Goal: Task Accomplishment & Management: Use online tool/utility

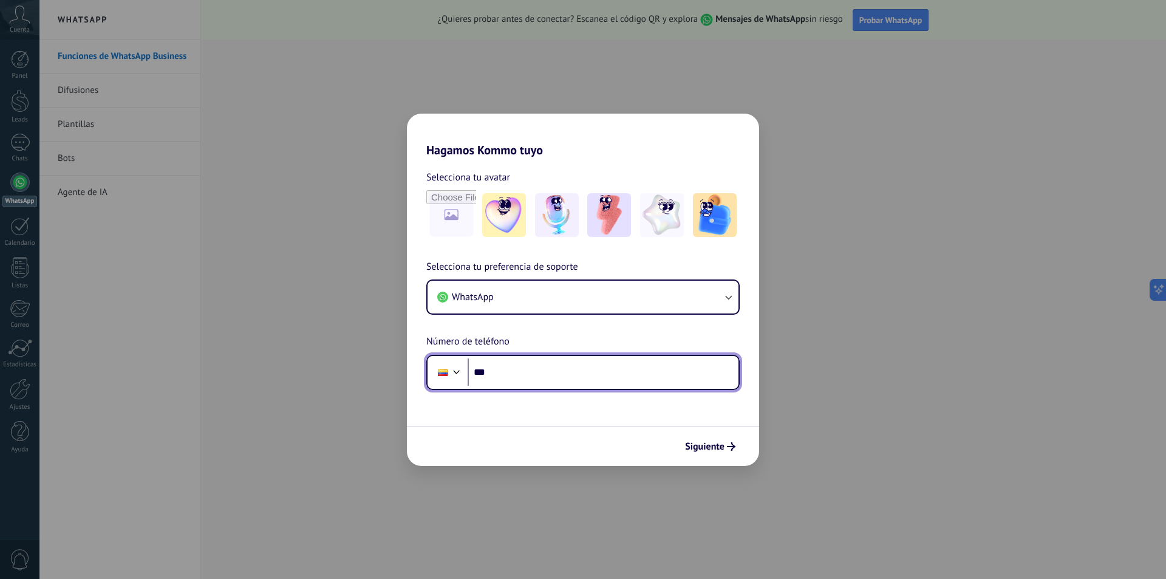
click at [573, 362] on input "***" at bounding box center [603, 372] width 271 height 28
type input "**********"
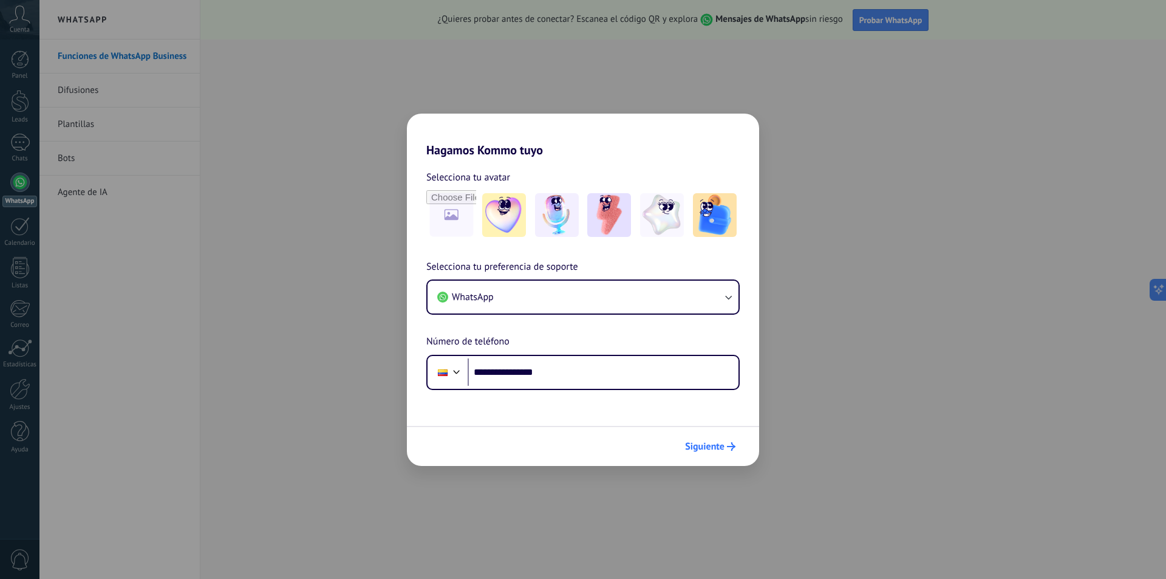
click at [718, 447] on span "Siguiente" at bounding box center [704, 446] width 39 height 9
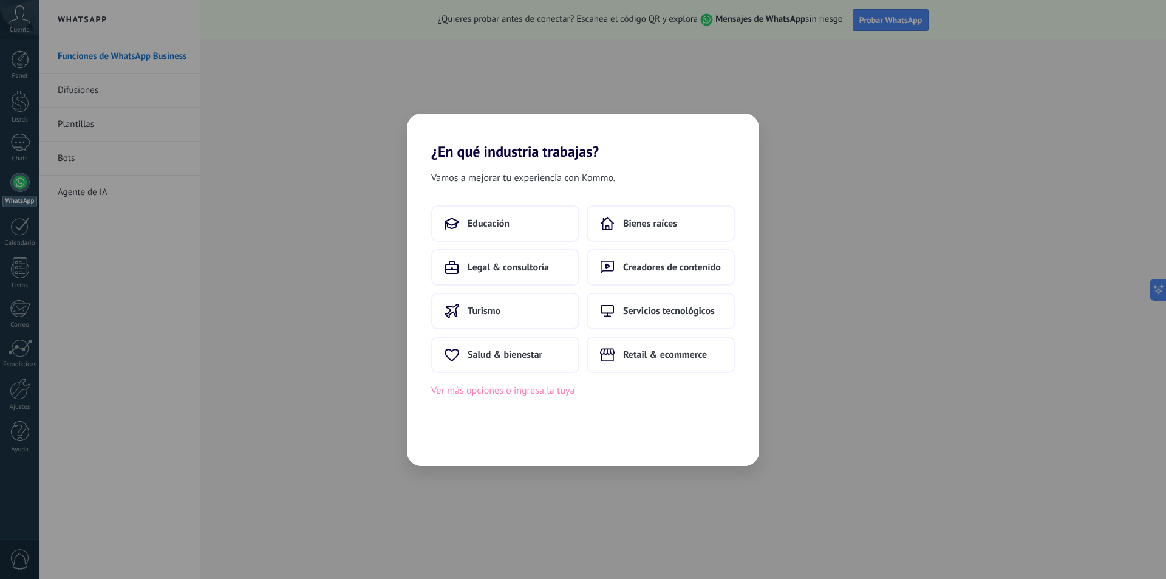
click at [500, 396] on button "Ver más opciones o ingresa la tuya" at bounding box center [502, 391] width 143 height 16
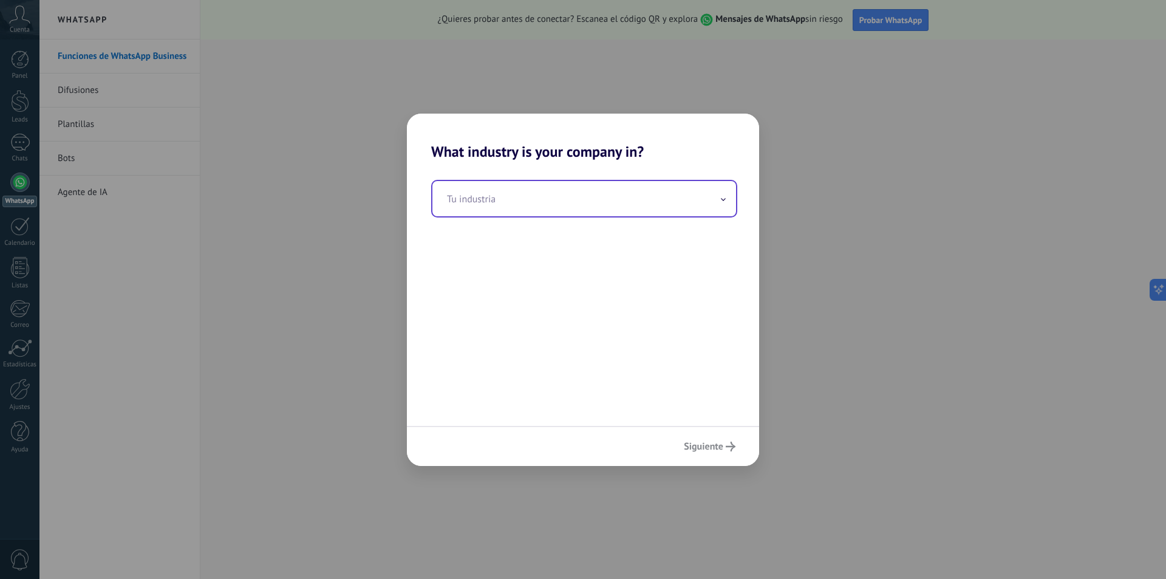
click at [487, 205] on input "text" at bounding box center [584, 198] width 304 height 35
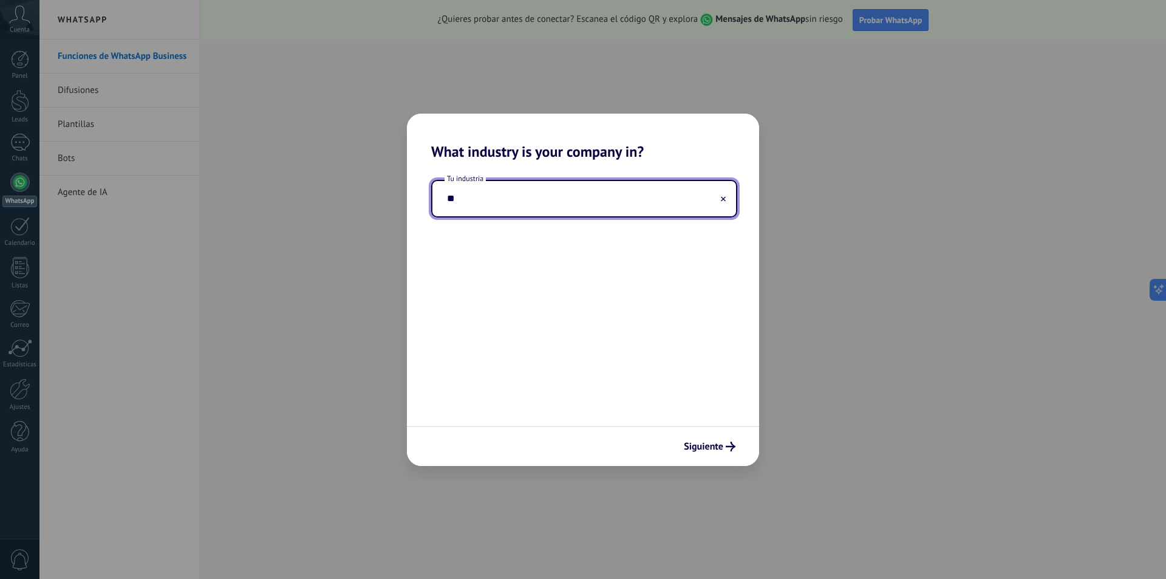
type input "*"
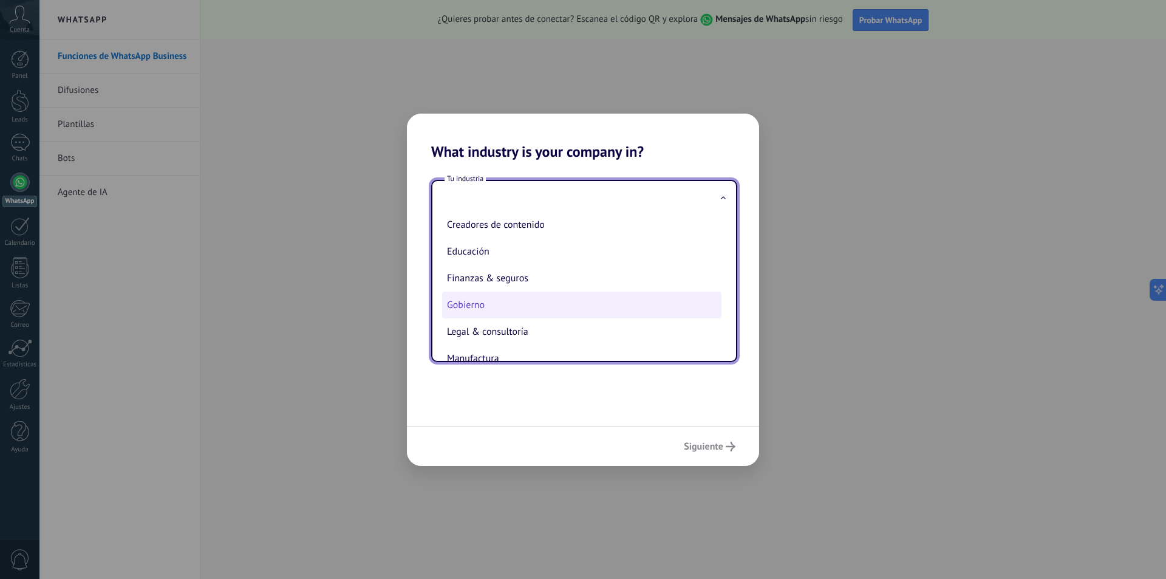
scroll to position [121, 0]
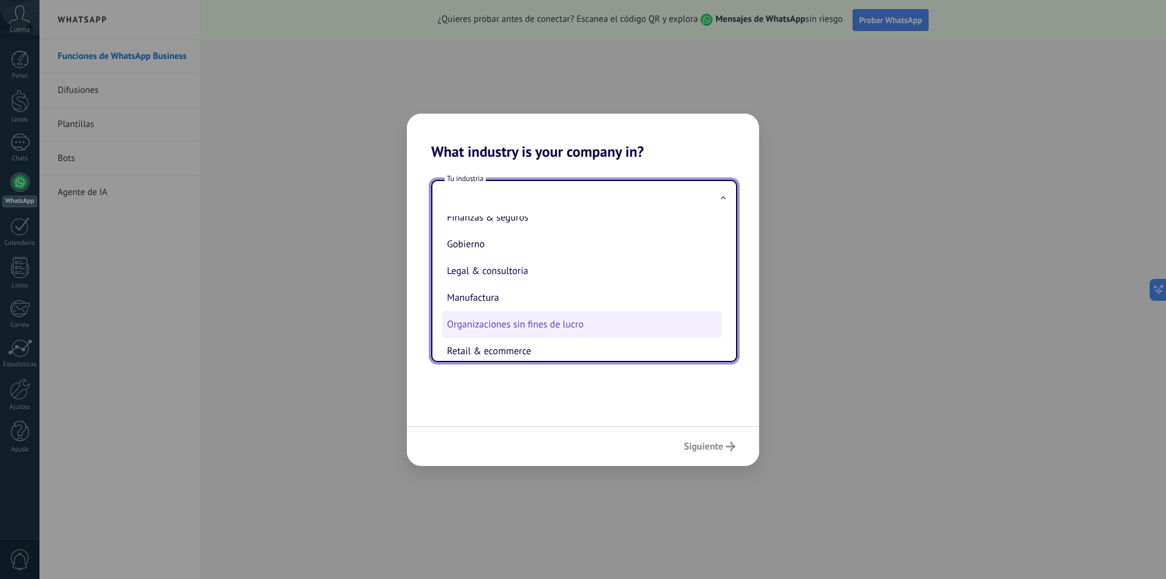
click at [673, 319] on li "Organizaciones sin fines de lucro" at bounding box center [581, 324] width 279 height 27
type input "**********"
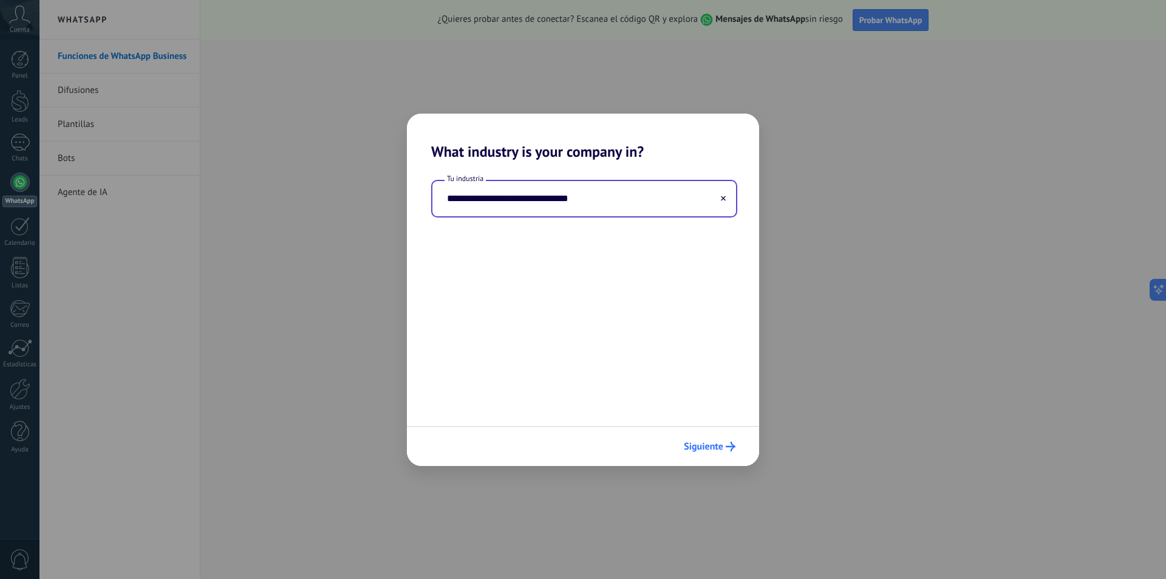
click at [701, 442] on span "Siguiente" at bounding box center [703, 446] width 39 height 9
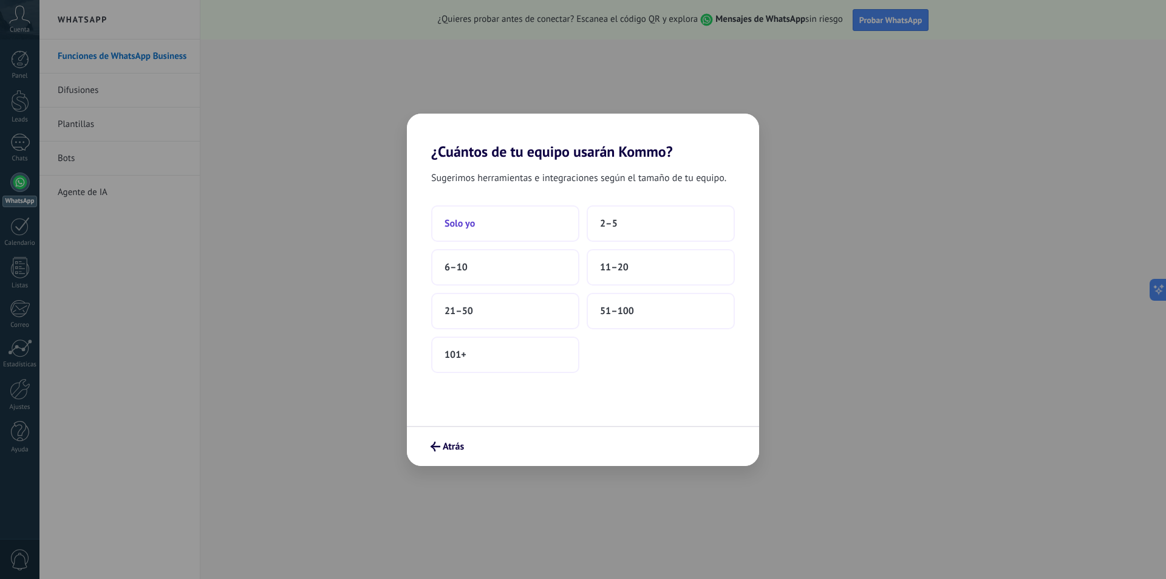
click at [472, 232] on button "Solo yo" at bounding box center [505, 223] width 148 height 36
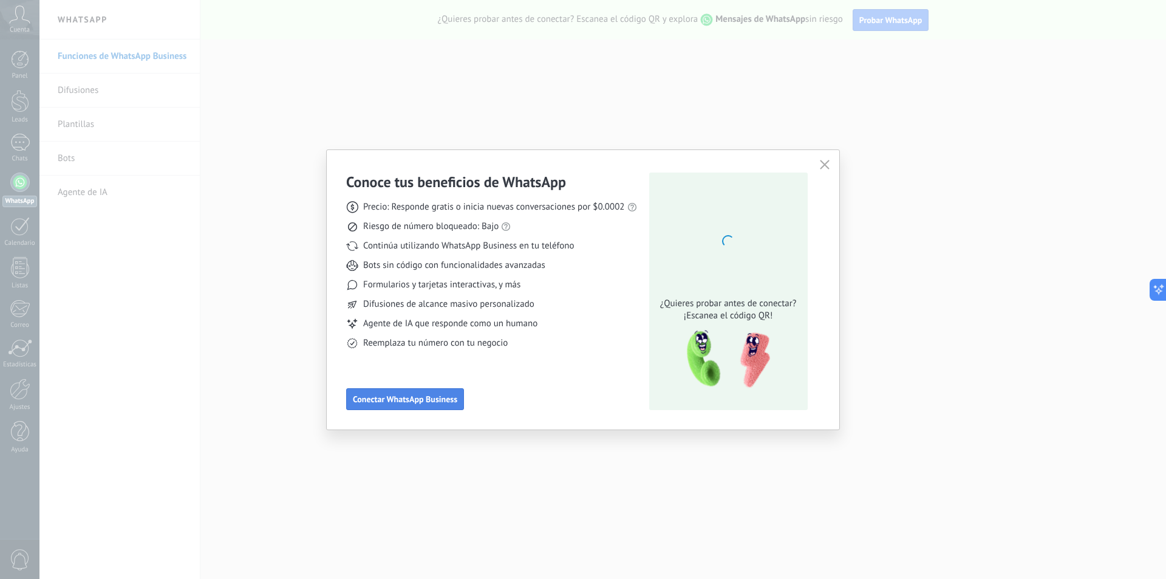
click at [407, 401] on span "Conectar WhatsApp Business" at bounding box center [405, 399] width 104 height 9
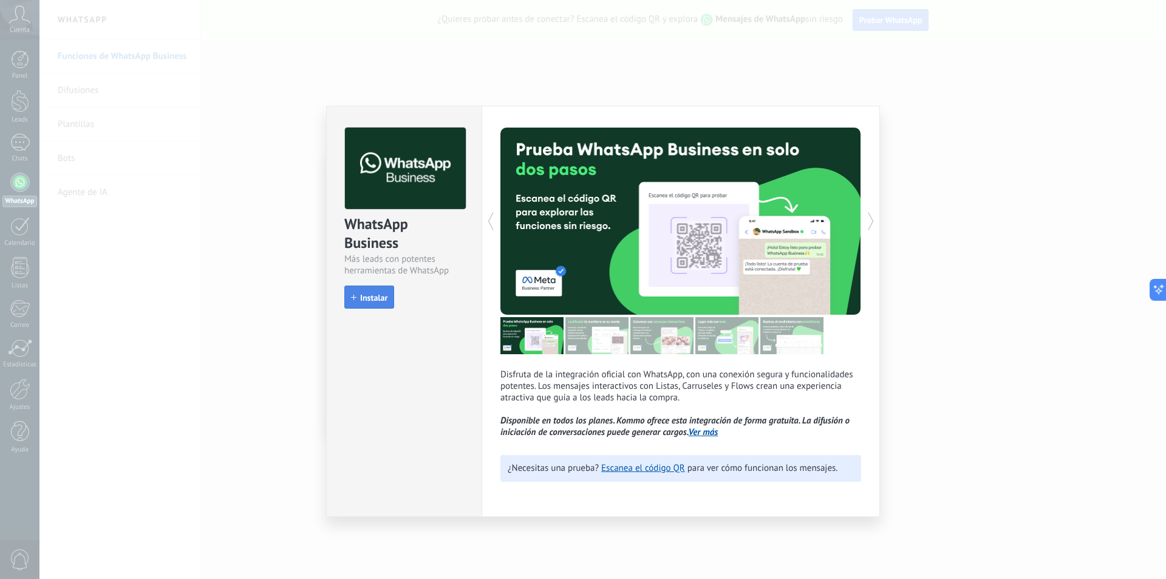
click at [375, 297] on span "Instalar" at bounding box center [373, 297] width 27 height 9
click at [375, 297] on div "install Instalar" at bounding box center [404, 296] width 120 height 22
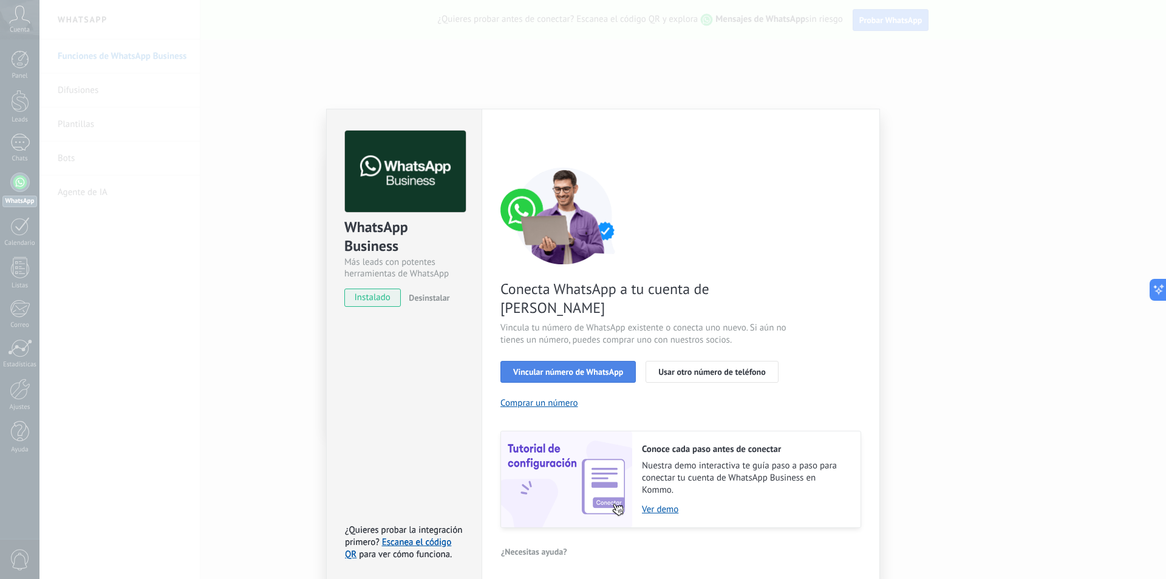
click at [585, 367] on span "Vincular número de WhatsApp" at bounding box center [568, 371] width 110 height 9
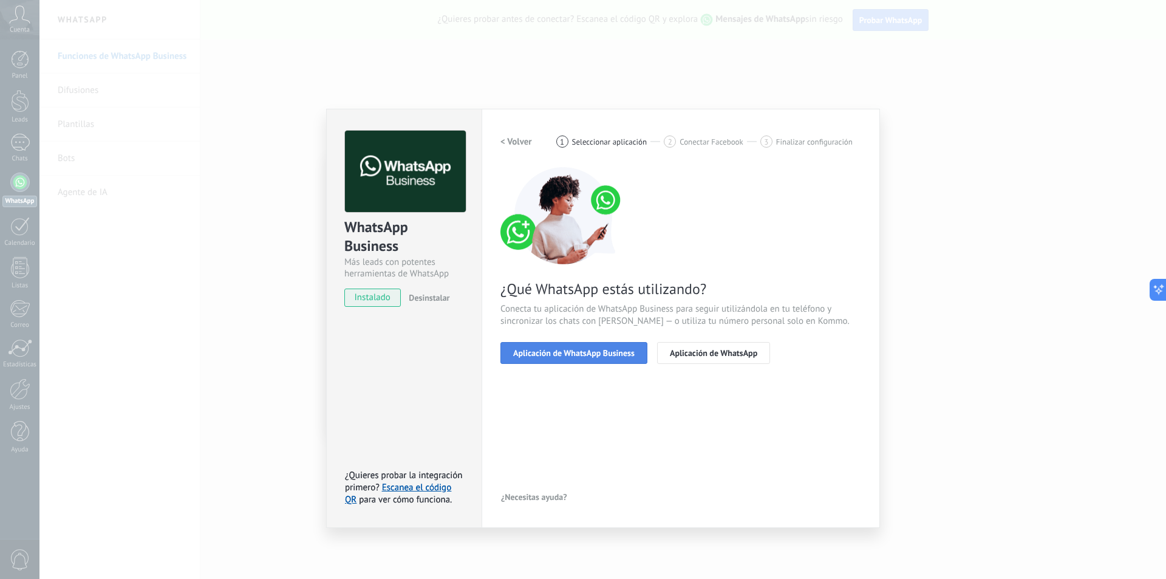
click at [629, 353] on span "Aplicación de WhatsApp Business" at bounding box center [573, 353] width 121 height 9
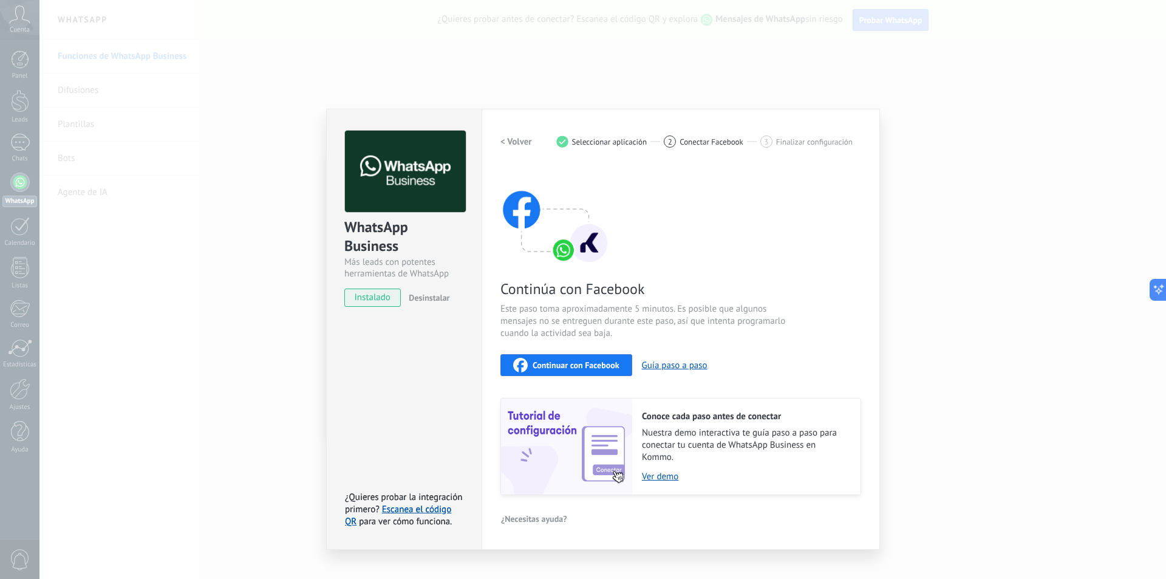
click at [562, 361] on span "Continuar con Facebook" at bounding box center [575, 365] width 87 height 9
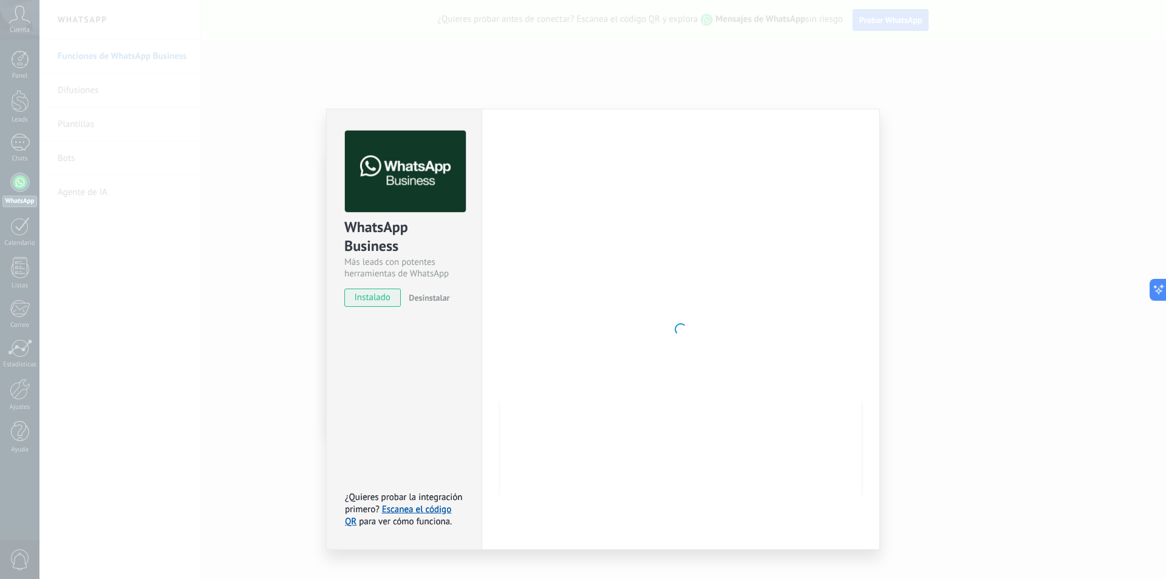
click at [624, 284] on div at bounding box center [680, 329] width 361 height 397
click at [716, 315] on div at bounding box center [680, 329] width 361 height 397
click at [390, 301] on span "instalado" at bounding box center [372, 297] width 55 height 18
click at [432, 298] on span "Desinstalar" at bounding box center [429, 297] width 41 height 11
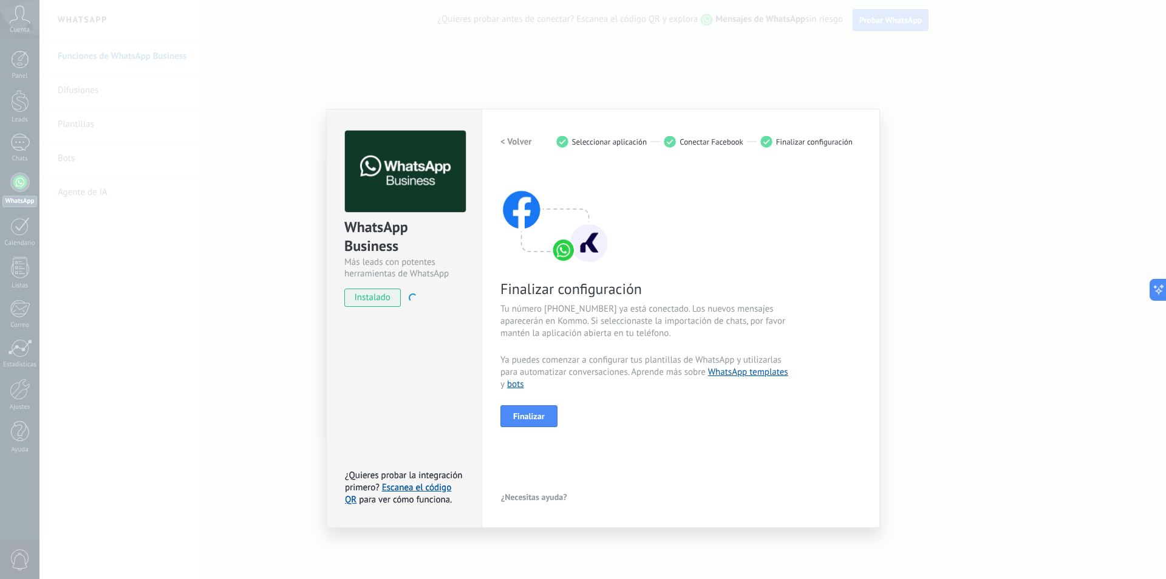
click at [640, 444] on div "< Volver 1 Seleccionar aplicación 2 Conectar Facebook 3 Finalizar configuración…" at bounding box center [680, 318] width 361 height 375
click at [536, 431] on div "< Volver 1 Seleccionar aplicación 2 Conectar Facebook 3 Finalizar configuración…" at bounding box center [680, 318] width 361 height 375
click at [531, 408] on button "Finalizar" at bounding box center [528, 416] width 57 height 22
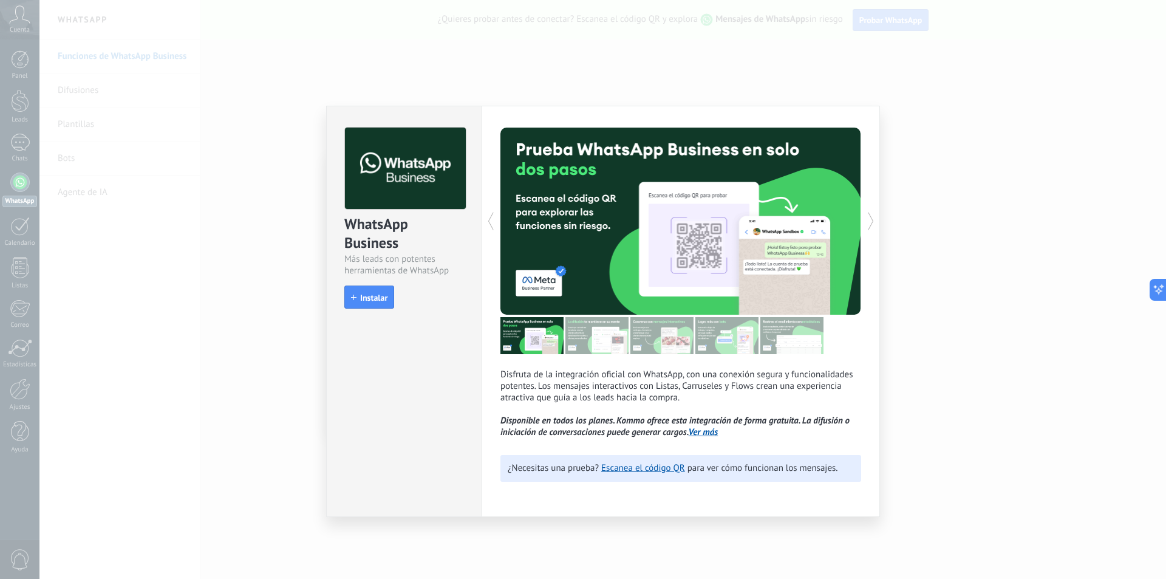
click at [951, 259] on div "WhatsApp Business Más leads con potentes herramientas de WhatsApp install Insta…" at bounding box center [602, 289] width 1126 height 579
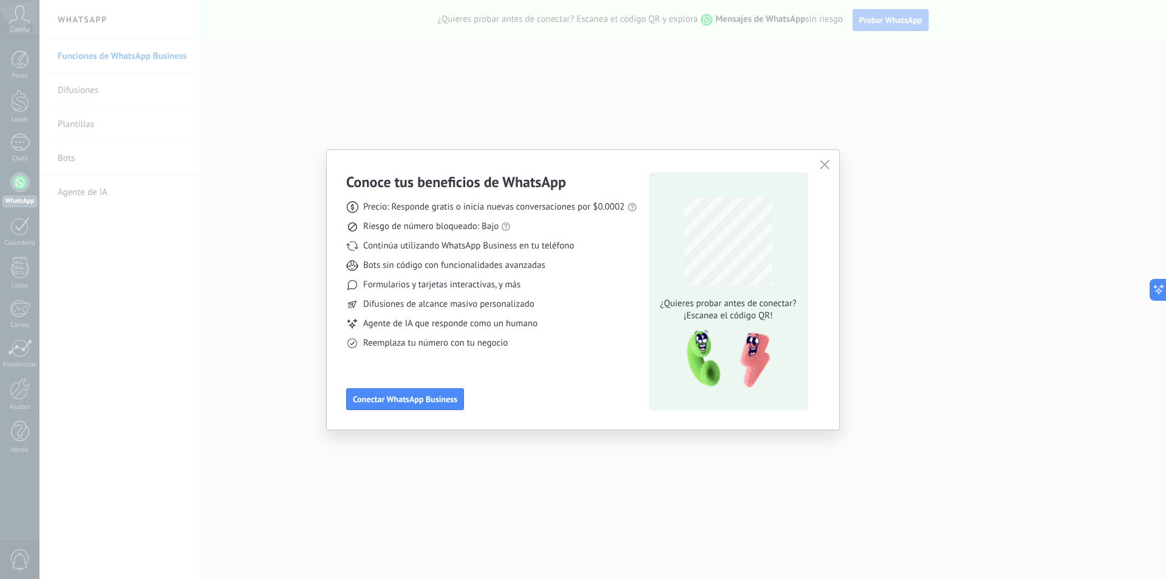
click at [345, 463] on div "Conoce tus beneficios de WhatsApp Precio: Responde gratis o inicia nuevas conve…" at bounding box center [583, 289] width 1166 height 579
click at [832, 165] on button "button" at bounding box center [825, 165] width 16 height 17
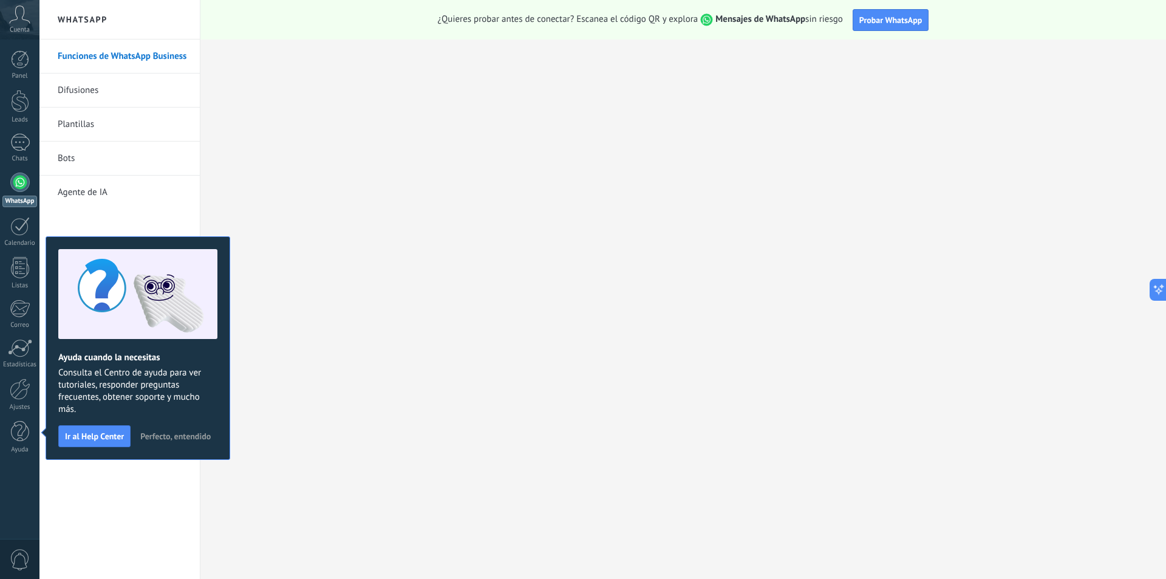
click at [69, 154] on link "Bots" at bounding box center [123, 158] width 130 height 34
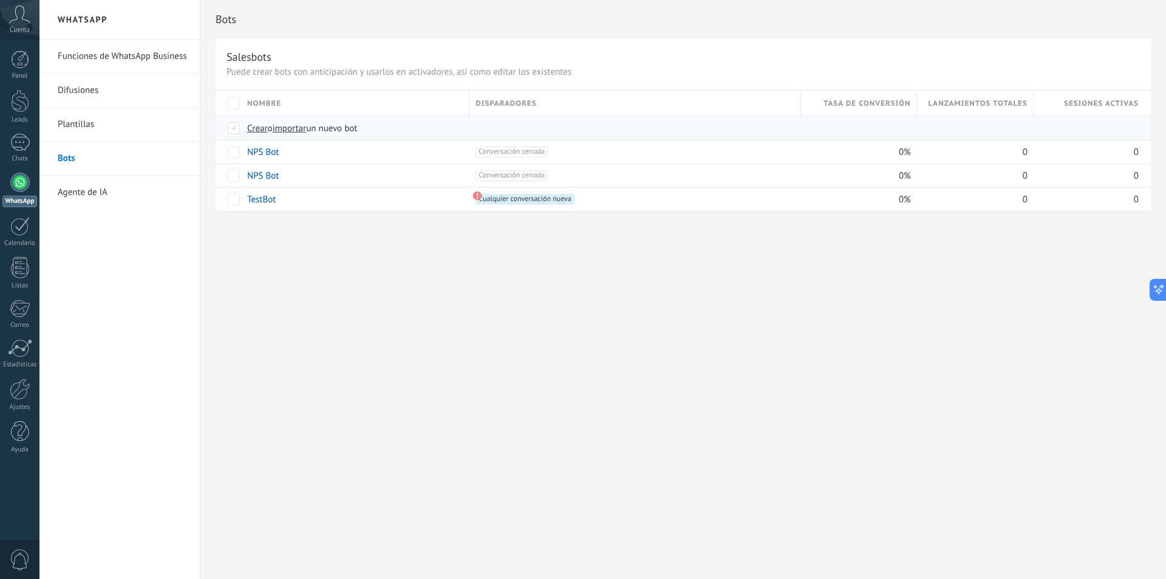
click at [295, 132] on span "importar" at bounding box center [290, 129] width 34 height 12
click at [0, 0] on input "importar un nuevo bot" at bounding box center [0, 0] width 0 height 0
click at [258, 153] on link "NPS Bot" at bounding box center [263, 152] width 32 height 12
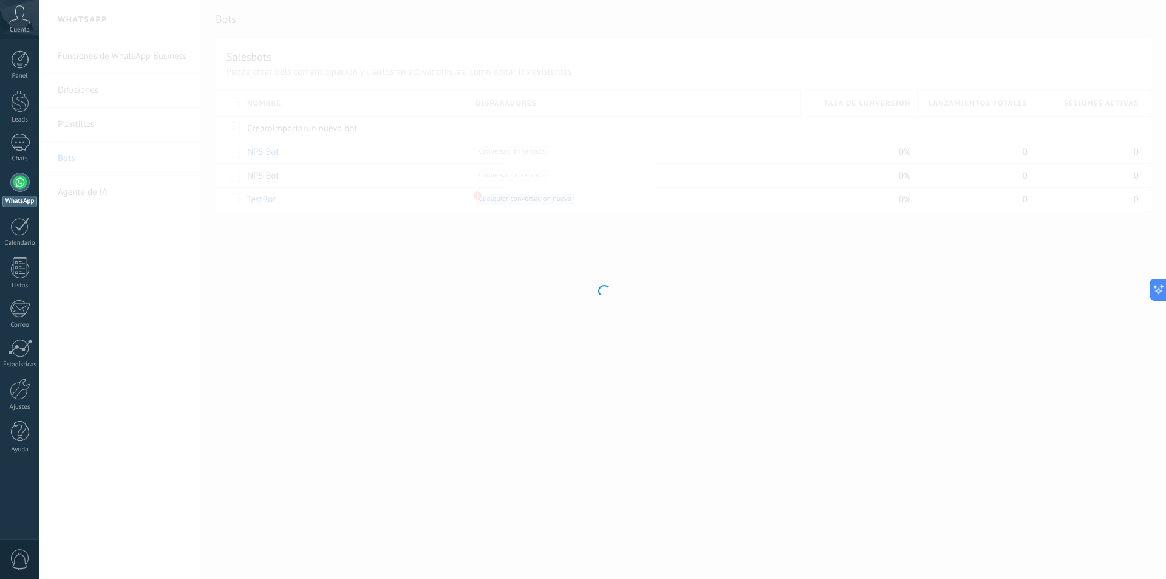
type input "*******"
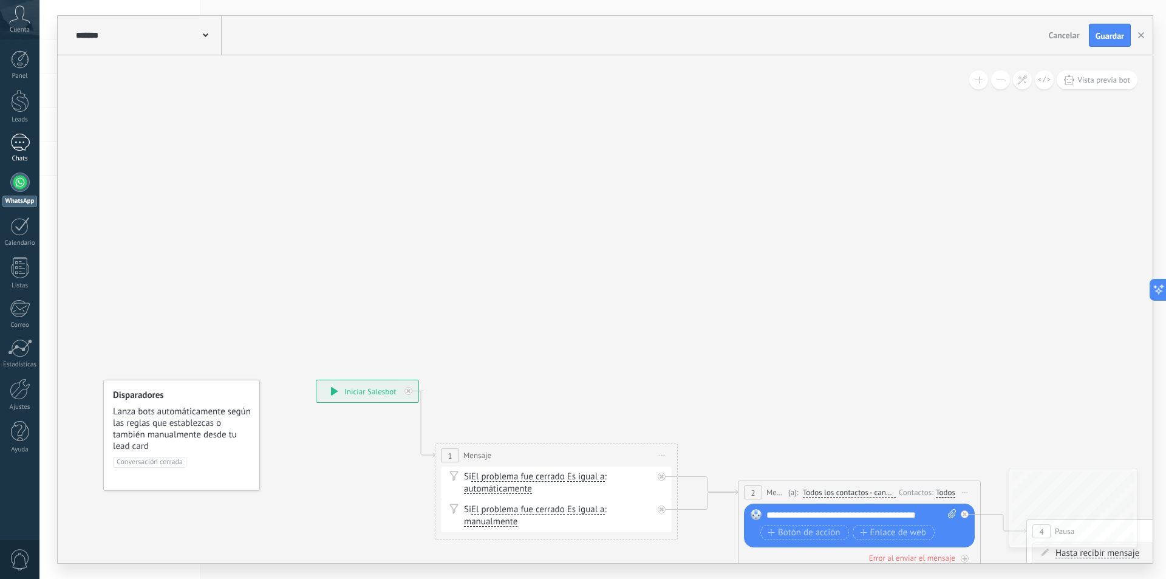
click at [25, 147] on div at bounding box center [19, 143] width 19 height 18
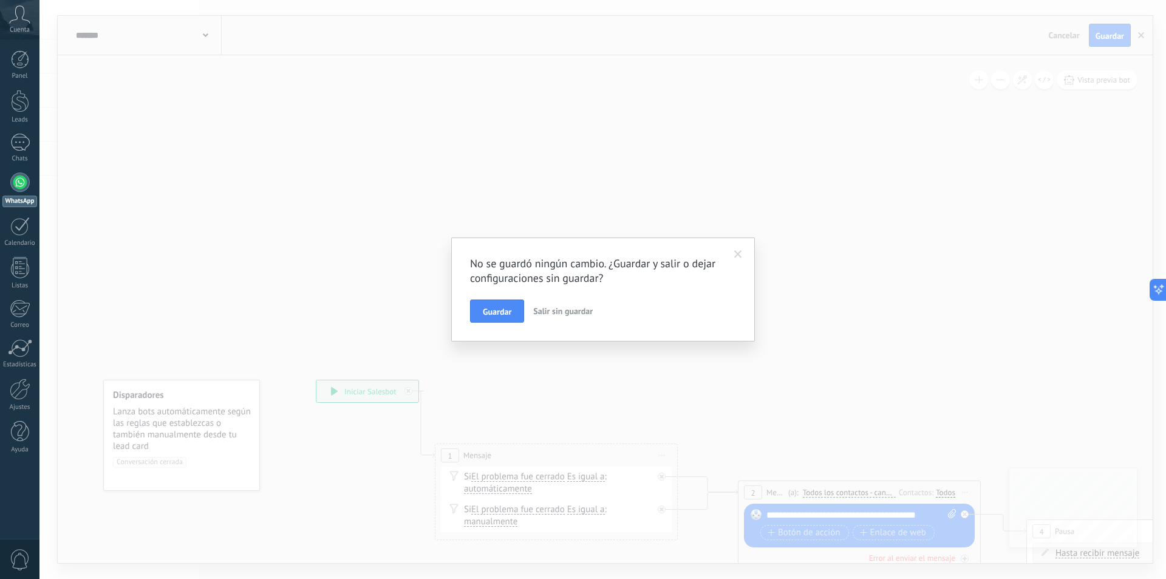
click at [549, 313] on span "Salir sin guardar" at bounding box center [563, 310] width 60 height 11
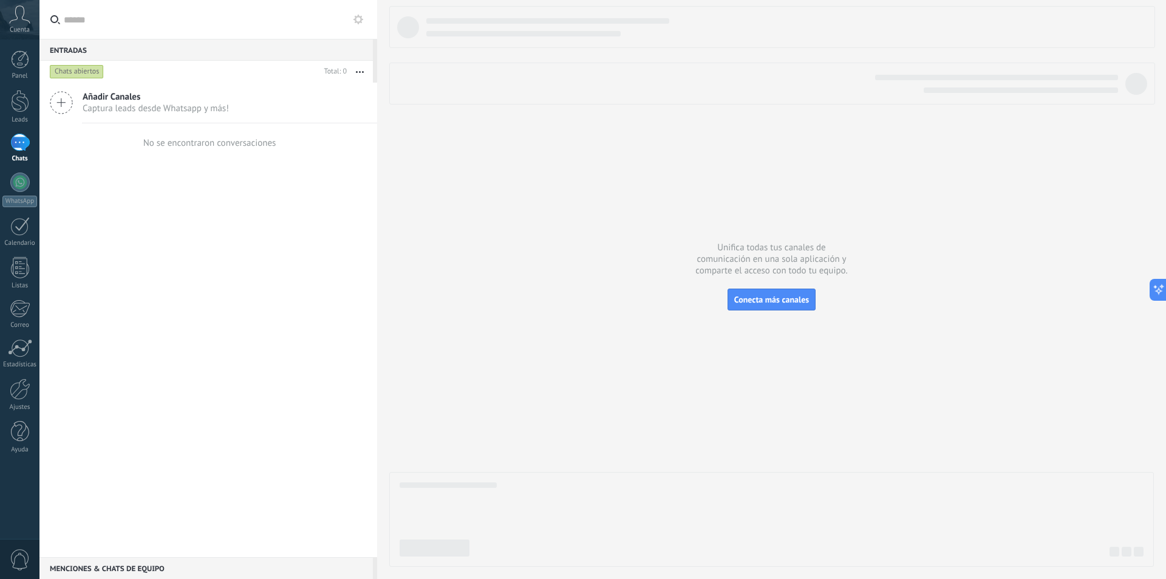
click at [93, 108] on span "Captura leads desde Whatsapp y más!" at bounding box center [156, 109] width 146 height 12
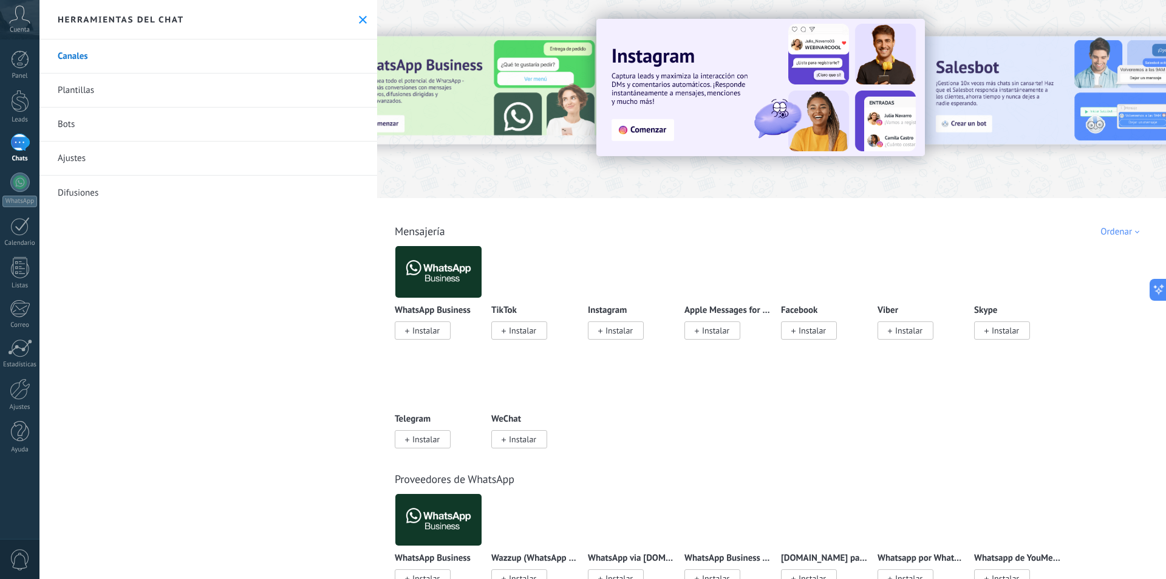
click at [424, 263] on img at bounding box center [438, 271] width 86 height 59
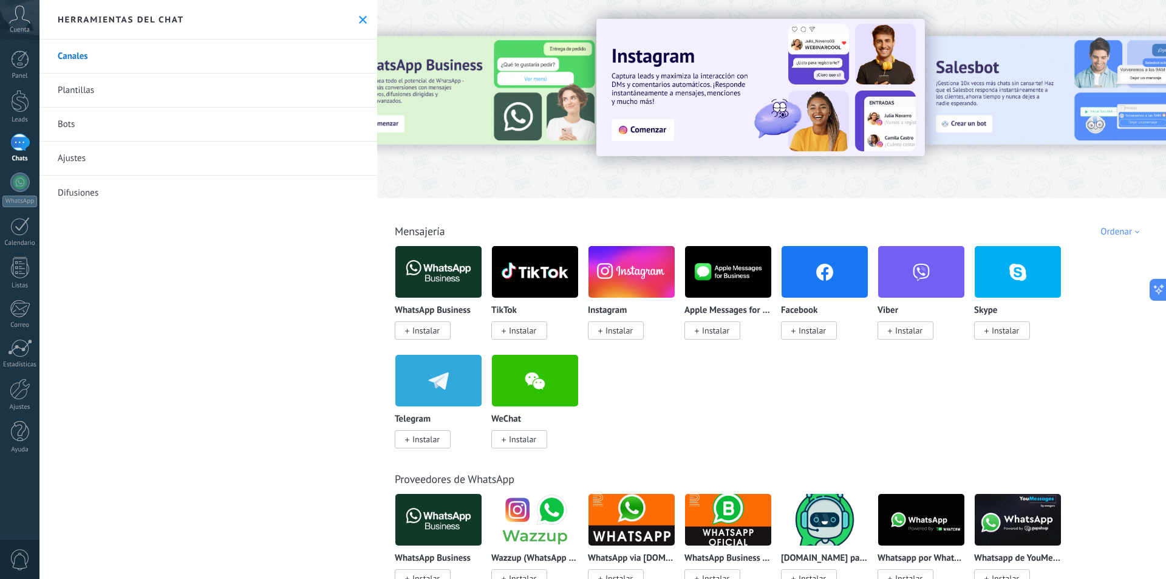
click at [430, 330] on span "Instalar" at bounding box center [425, 330] width 27 height 11
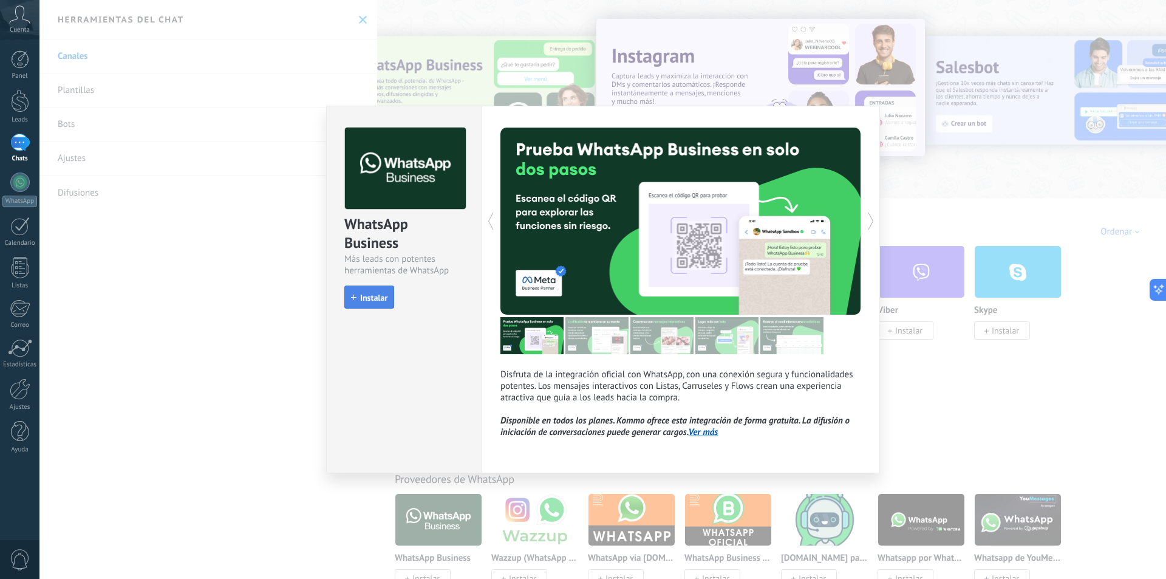
click at [370, 290] on button "Instalar" at bounding box center [369, 296] width 50 height 23
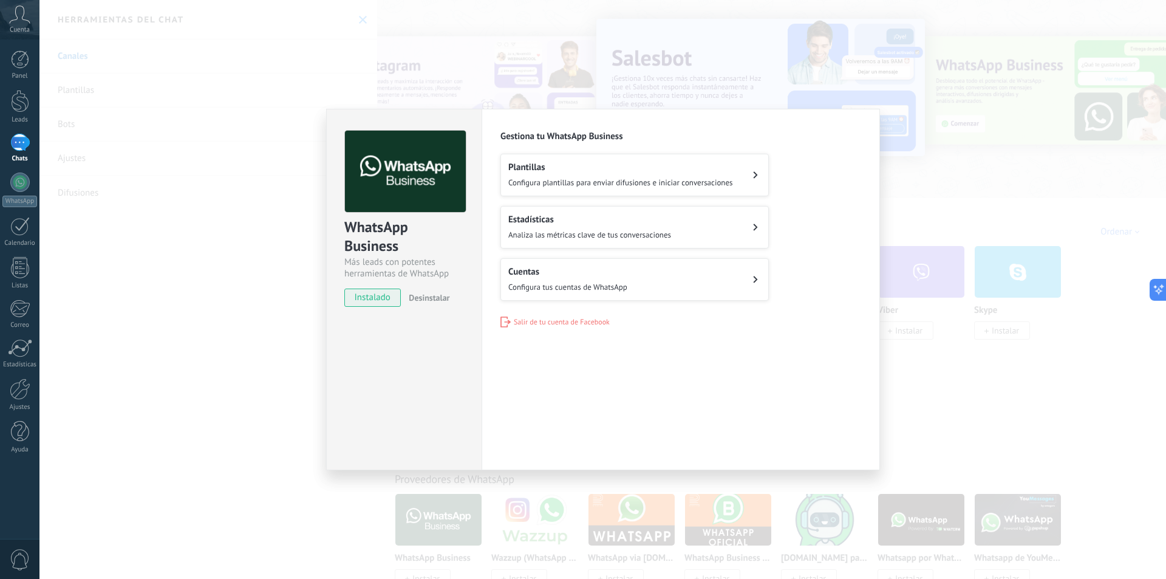
click at [719, 174] on div "Plantillas Configura plantillas para enviar difusiones e iniciar conversaciones" at bounding box center [620, 175] width 225 height 27
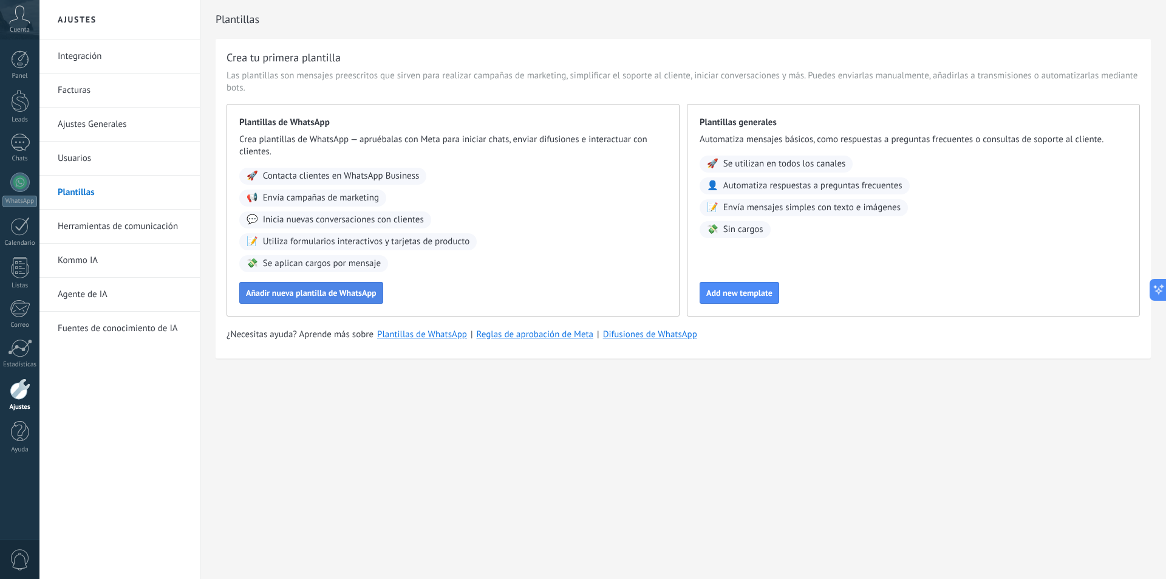
click at [289, 296] on span "Añadir nueva plantilla de WhatsApp" at bounding box center [311, 292] width 131 height 9
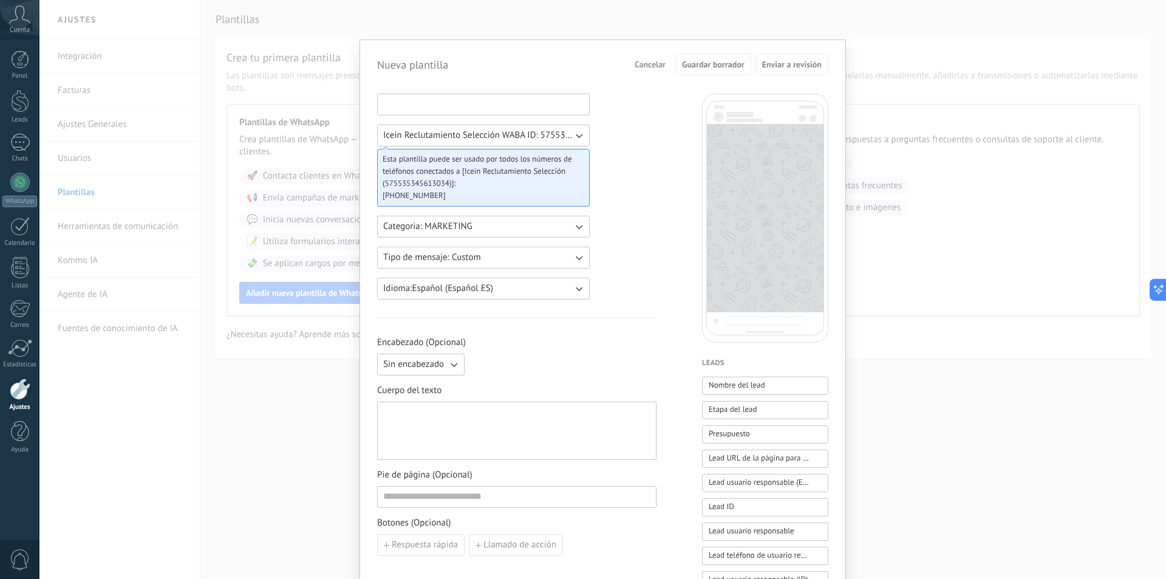
click at [424, 106] on input at bounding box center [483, 103] width 211 height 19
type input "*"
type input "**********"
click at [453, 226] on span "Categoria: MARKETING" at bounding box center [427, 226] width 89 height 12
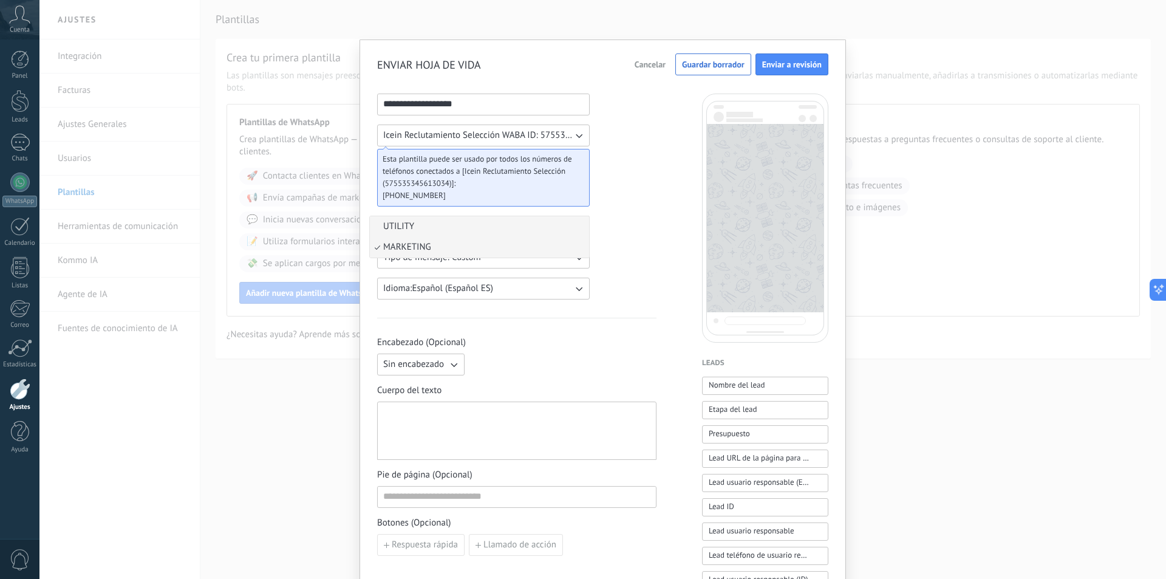
click at [453, 227] on li "UTILITY" at bounding box center [479, 226] width 219 height 21
click at [495, 260] on button "Tipo de mensaje: Custom" at bounding box center [483, 258] width 213 height 22
click at [494, 277] on li "Flows" at bounding box center [479, 278] width 219 height 21
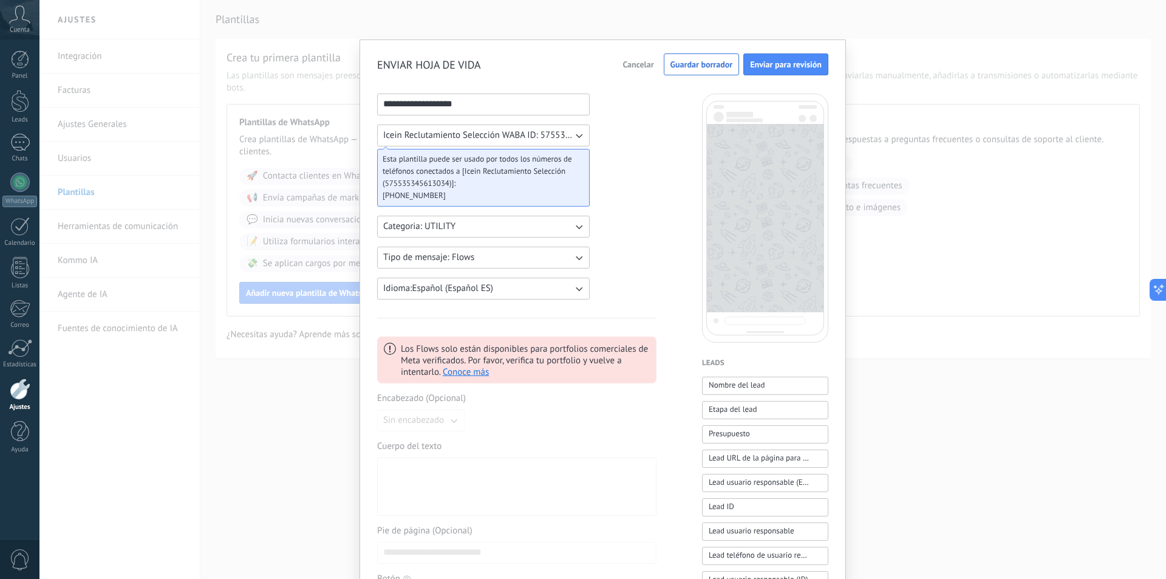
click at [461, 252] on span "Tipo de mensaje: Flows" at bounding box center [428, 257] width 91 height 12
click at [418, 259] on li "Custom" at bounding box center [479, 257] width 219 height 21
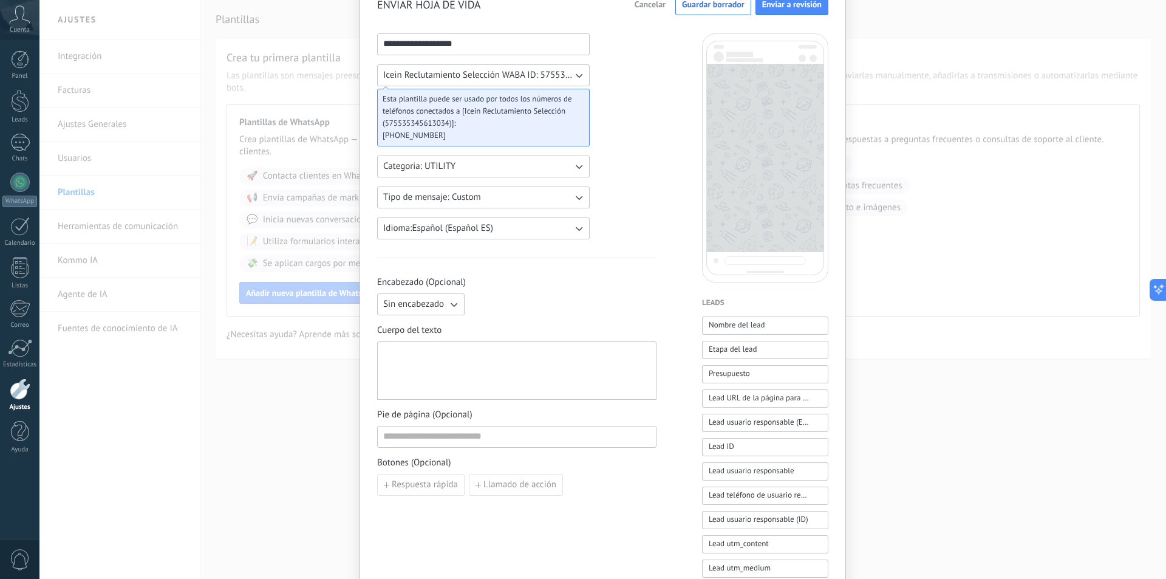
scroll to position [61, 0]
click at [452, 310] on button "Sin encabezado" at bounding box center [420, 304] width 87 height 22
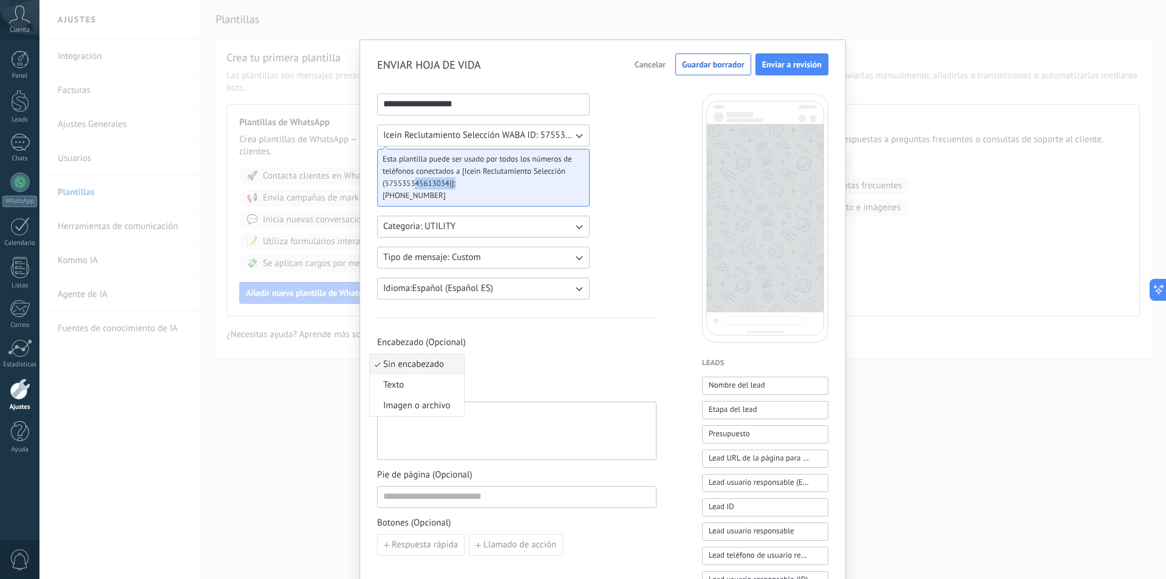
drag, startPoint x: 412, startPoint y: 179, endPoint x: 479, endPoint y: 189, distance: 68.1
click at [479, 189] on span "Esta plantilla puede ser usado por todos los números de teléfonos conectados a …" at bounding box center [479, 171] width 192 height 36
click at [472, 194] on span "[PHONE_NUMBER]" at bounding box center [479, 195] width 192 height 12
click at [511, 286] on button "Idioma: Español (Español ES)" at bounding box center [483, 288] width 213 height 22
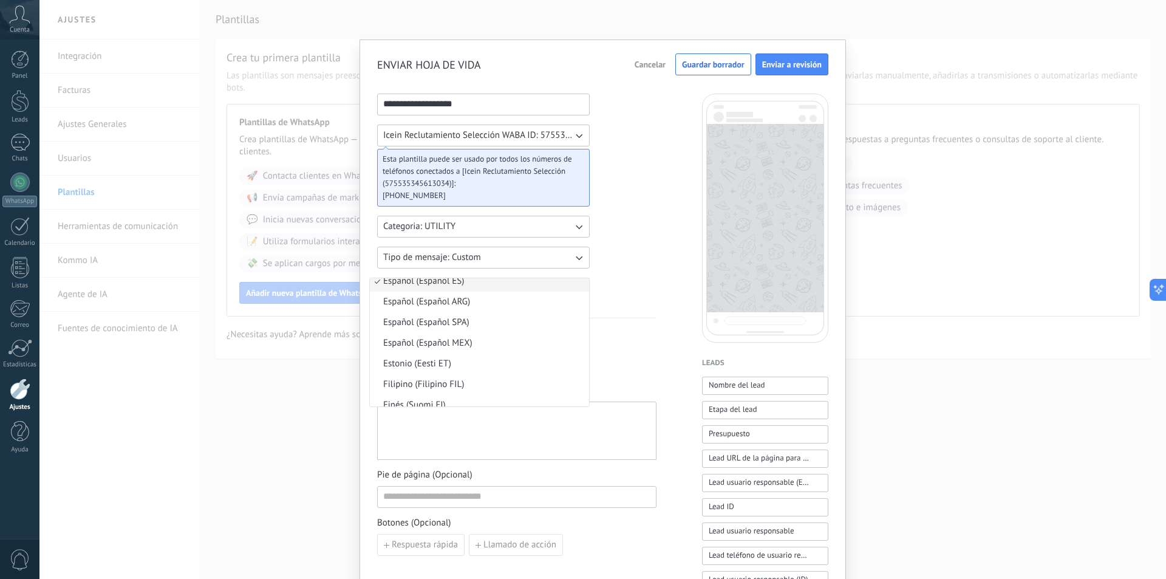
click at [642, 248] on div "**********" at bounding box center [516, 504] width 279 height 820
click at [553, 287] on button "Idioma: Español (Español ES)" at bounding box center [483, 288] width 213 height 22
drag, startPoint x: 532, startPoint y: 341, endPoint x: 536, endPoint y: 322, distance: 19.8
click at [536, 322] on ul "Afrikáans (Afrikaans AF) Albanés (Shqip SQ) Alemán ([PERSON_NAME] DE) Azerbaiya…" at bounding box center [479, 341] width 220 height 129
click at [441, 319] on span "Español (Español SPA)" at bounding box center [426, 322] width 86 height 12
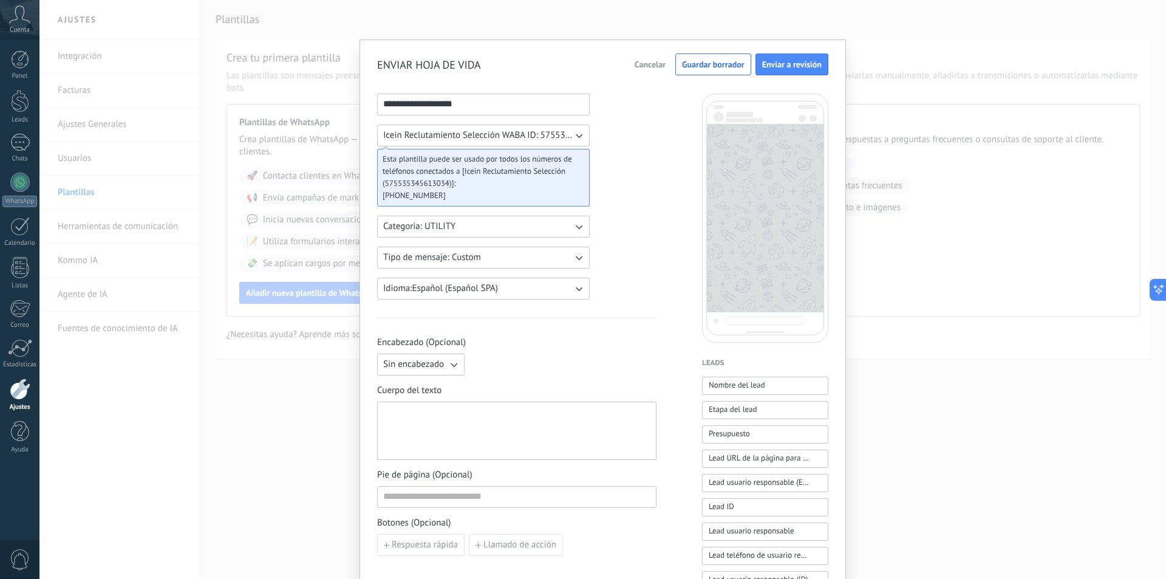
click at [489, 291] on span "Idioma: Español (Español SPA)" at bounding box center [440, 288] width 115 height 12
click at [481, 302] on li "Español (Español ES)" at bounding box center [479, 300] width 219 height 21
click at [617, 285] on div "**********" at bounding box center [516, 504] width 279 height 820
click at [412, 367] on span "Sin encabezado" at bounding box center [413, 364] width 61 height 12
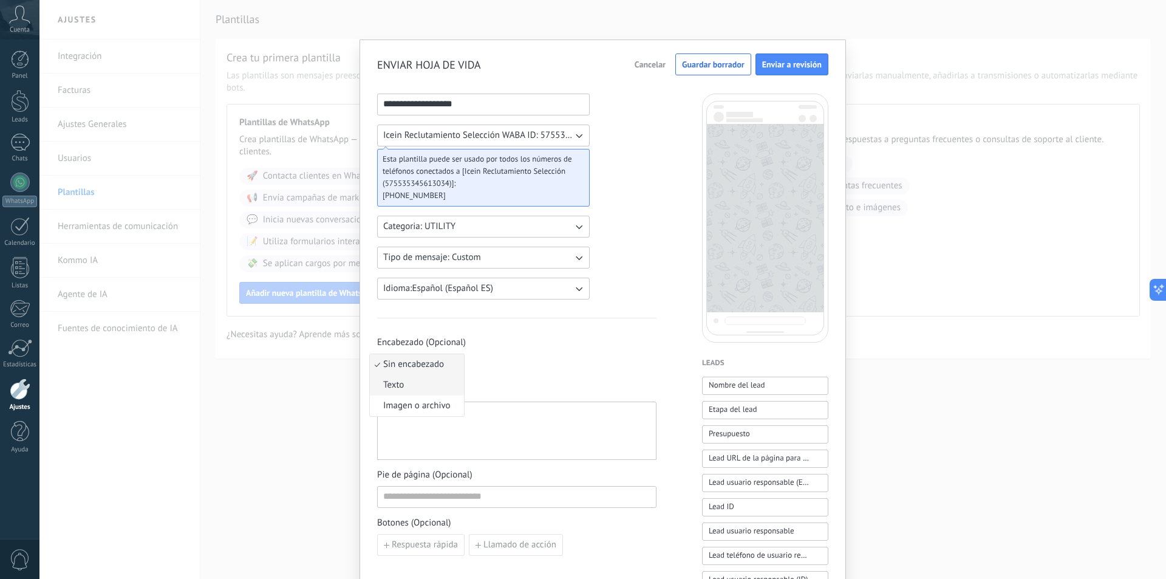
click at [408, 390] on li "Texto" at bounding box center [417, 385] width 94 height 21
click at [529, 395] on span "Cuerpo del texto" at bounding box center [516, 390] width 279 height 12
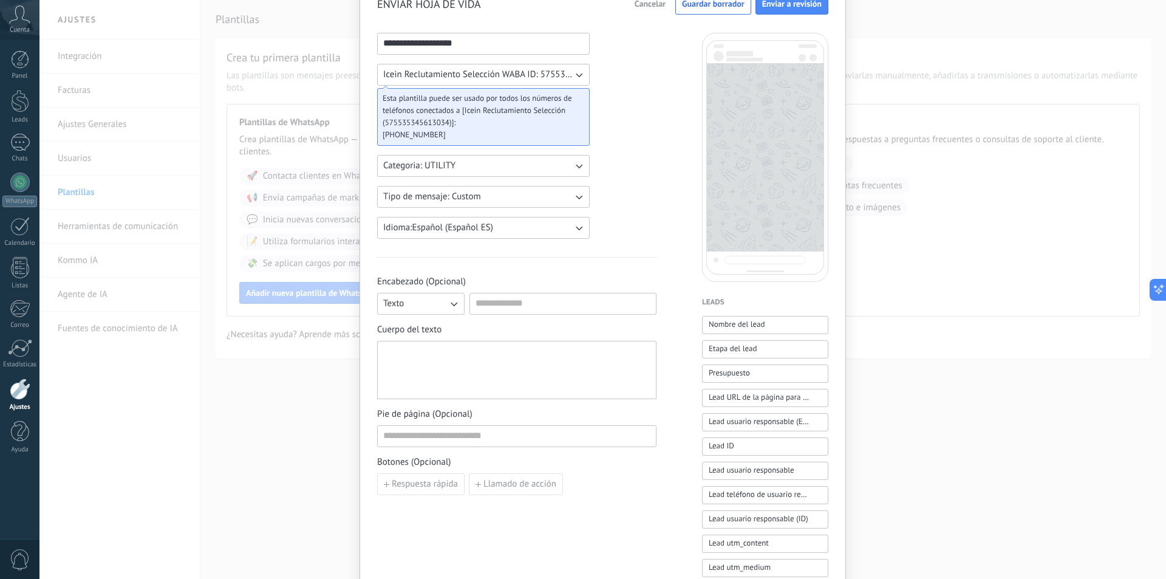
click at [517, 412] on span "Pie de página (Opcional)" at bounding box center [516, 414] width 279 height 12
click at [476, 364] on div at bounding box center [516, 370] width 267 height 48
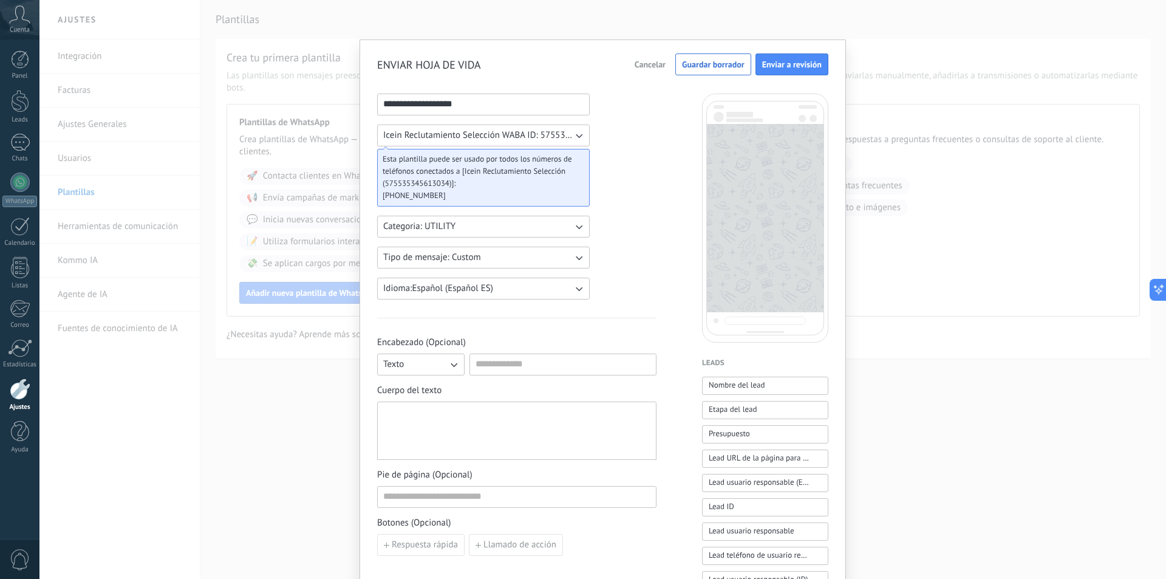
click at [551, 426] on div at bounding box center [516, 431] width 267 height 48
click at [434, 362] on button "Texto" at bounding box center [420, 364] width 87 height 22
click at [434, 362] on span "Sin encabezado" at bounding box center [413, 364] width 61 height 12
click at [449, 413] on div at bounding box center [516, 431] width 267 height 48
paste div
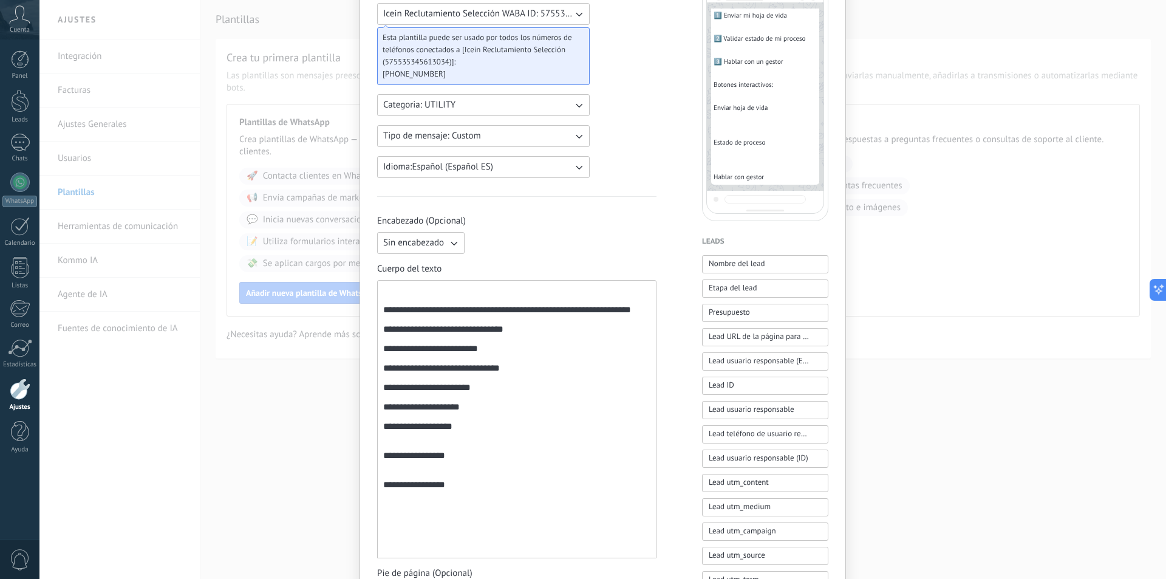
scroll to position [243, 0]
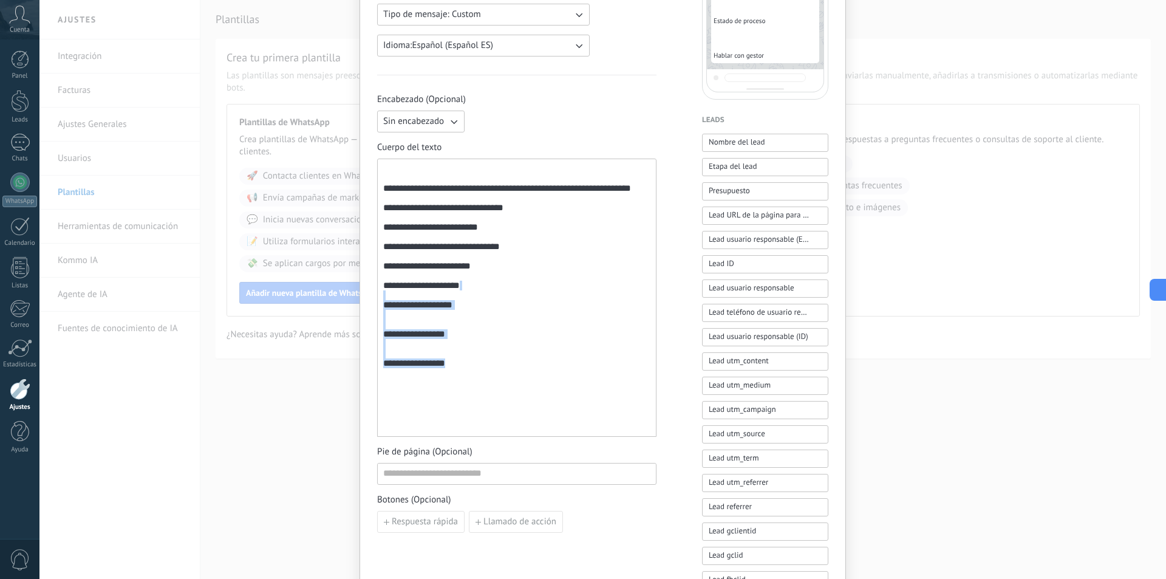
drag, startPoint x: 464, startPoint y: 417, endPoint x: 367, endPoint y: 328, distance: 131.5
click at [367, 328] on div "**********" at bounding box center [602, 246] width 486 height 899
click at [383, 316] on div "**********" at bounding box center [516, 298] width 267 height 268
drag, startPoint x: 382, startPoint y: 318, endPoint x: 474, endPoint y: 423, distance: 139.0
click at [474, 423] on div "**********" at bounding box center [516, 298] width 267 height 268
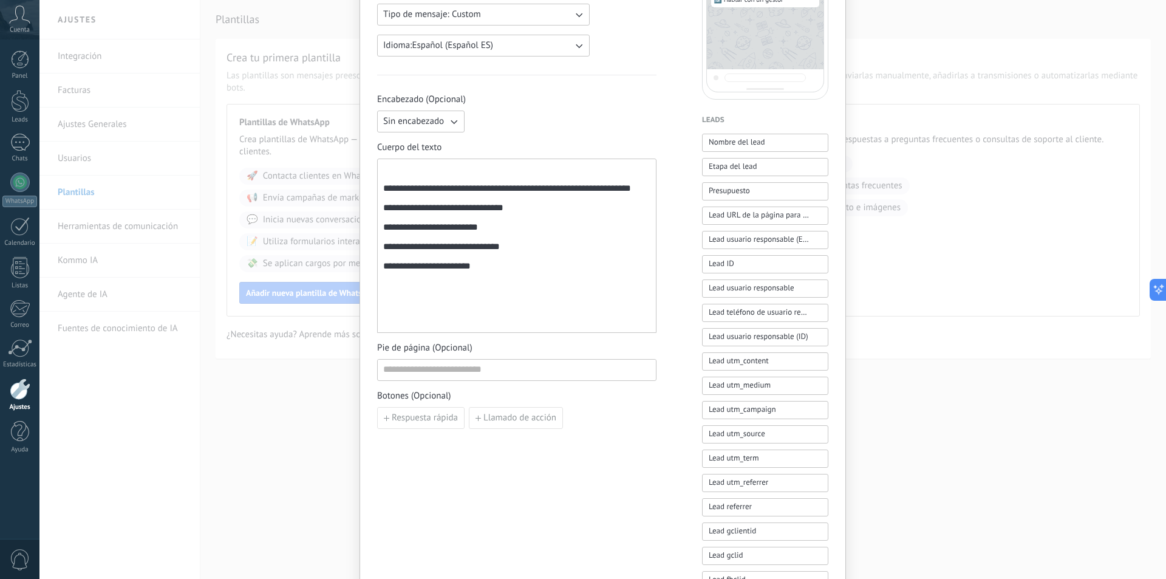
scroll to position [0, 0]
click at [403, 352] on input at bounding box center [517, 357] width 278 height 19
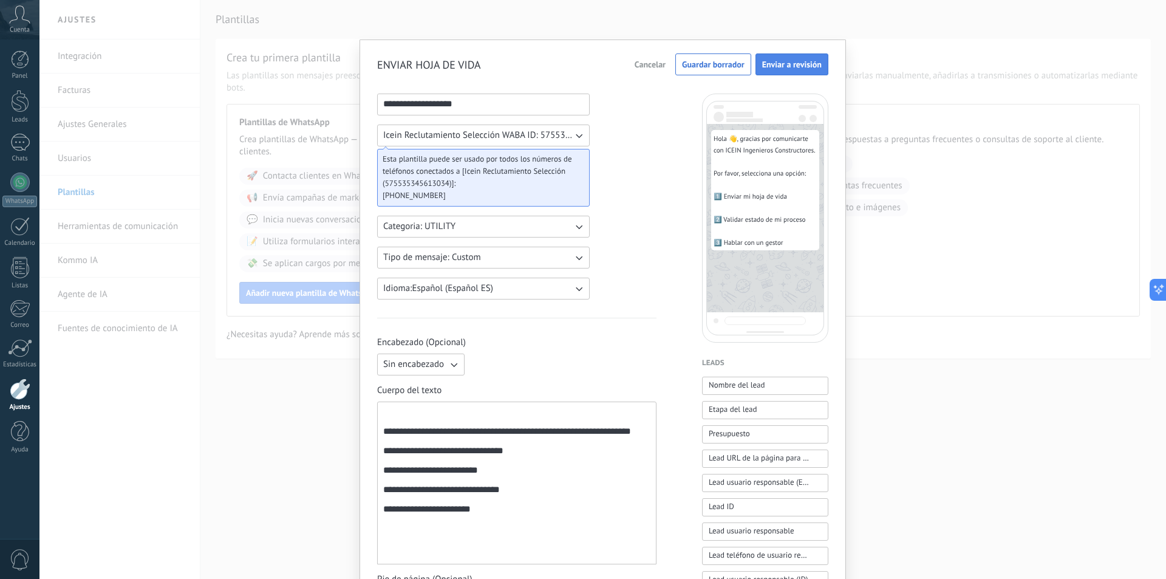
click at [803, 66] on span "Enviar a revisión" at bounding box center [792, 64] width 60 height 9
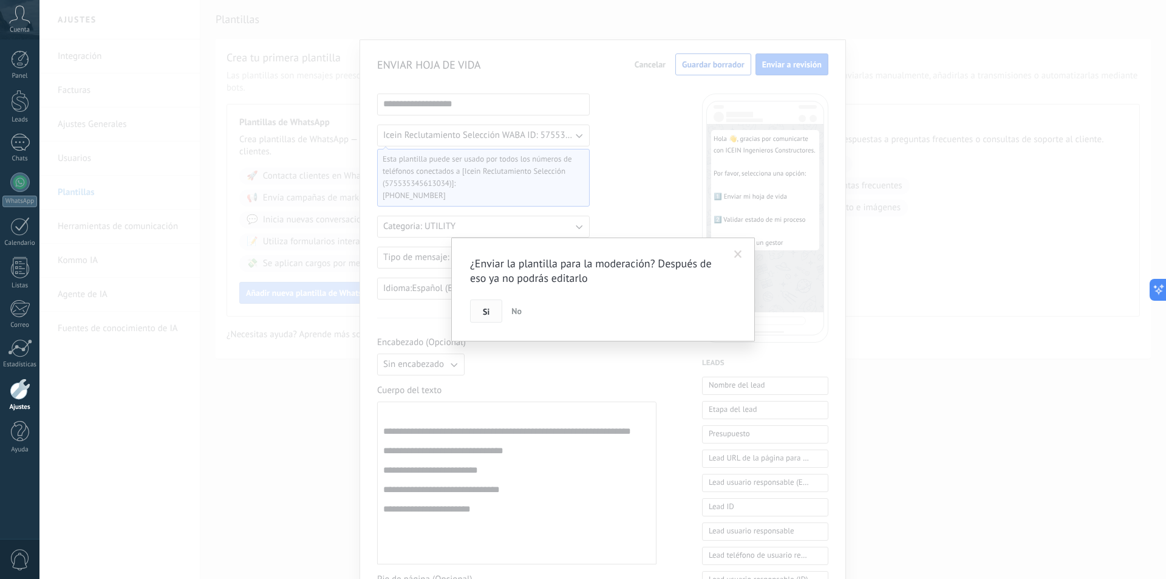
click at [481, 307] on button "Si" at bounding box center [486, 310] width 32 height 23
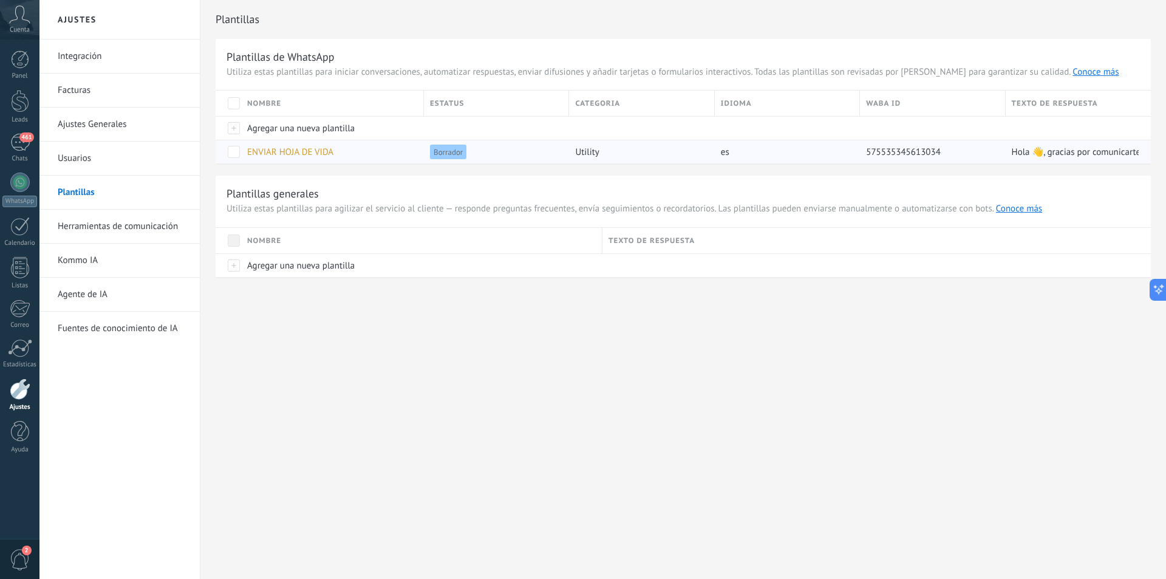
click at [259, 150] on span "ENVIAR HOJA DE VIDA" at bounding box center [290, 152] width 86 height 12
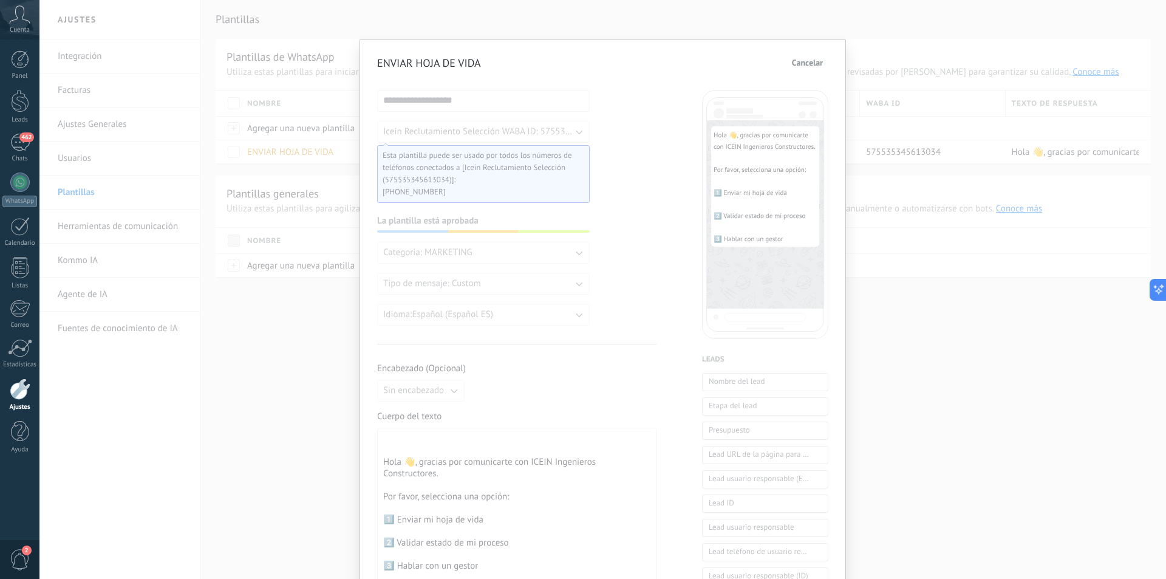
click at [817, 64] on span "Cancelar" at bounding box center [807, 62] width 31 height 9
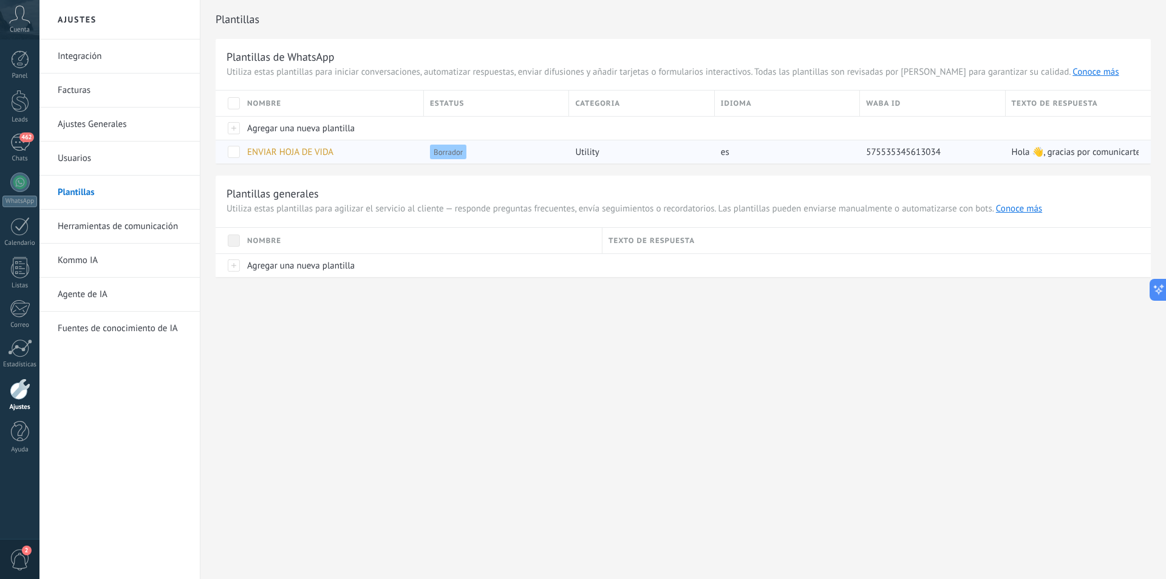
click at [309, 149] on span "ENVIAR HOJA DE VIDA" at bounding box center [290, 152] width 86 height 12
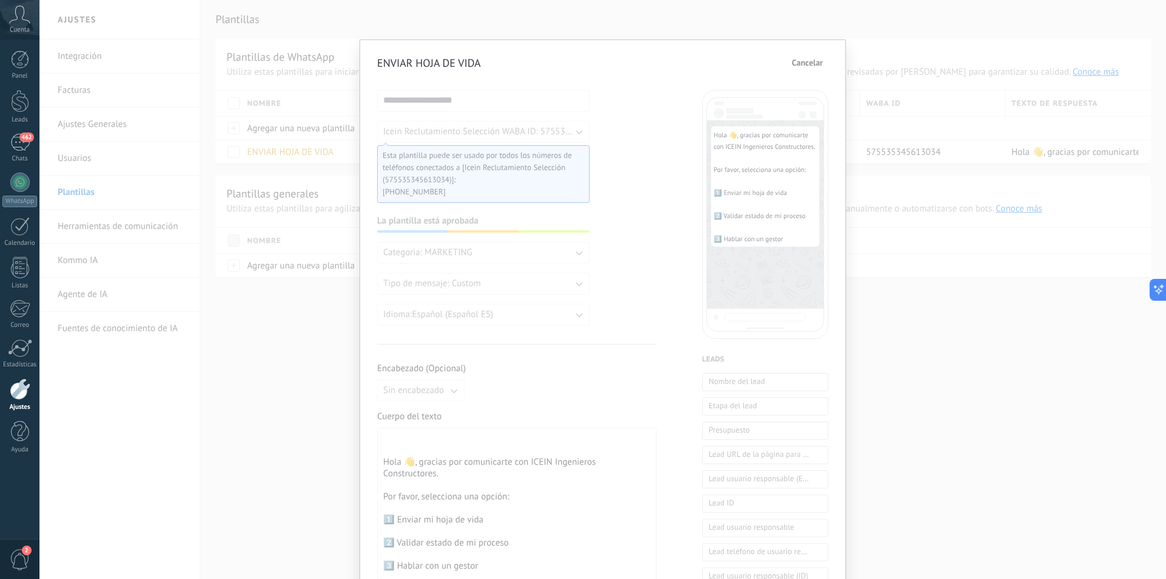
click at [795, 60] on span "Cancelar" at bounding box center [807, 62] width 31 height 9
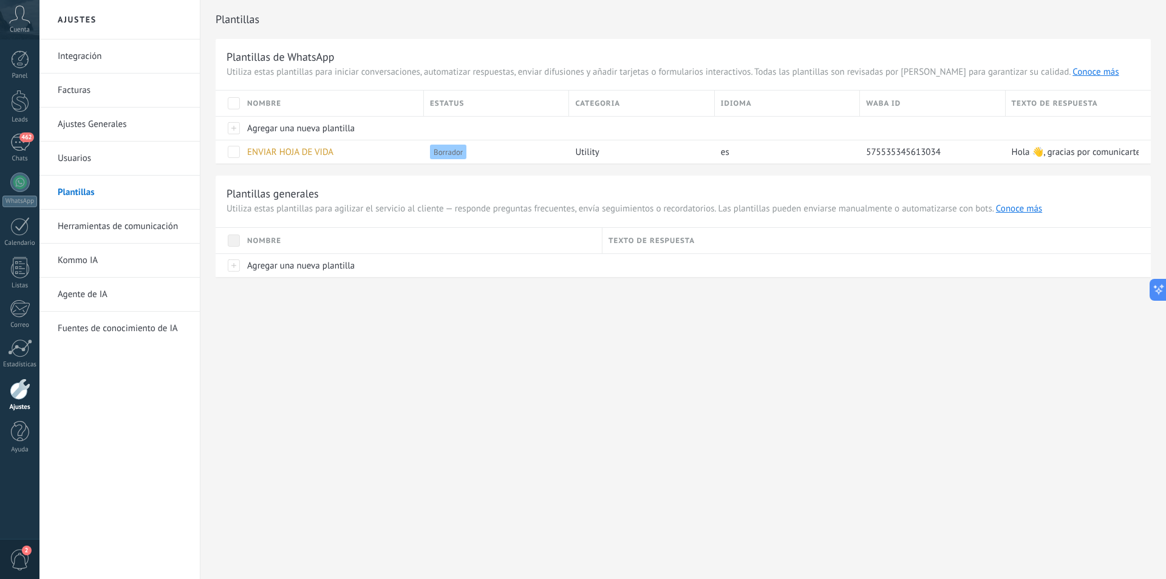
click at [233, 100] on span at bounding box center [234, 103] width 12 height 12
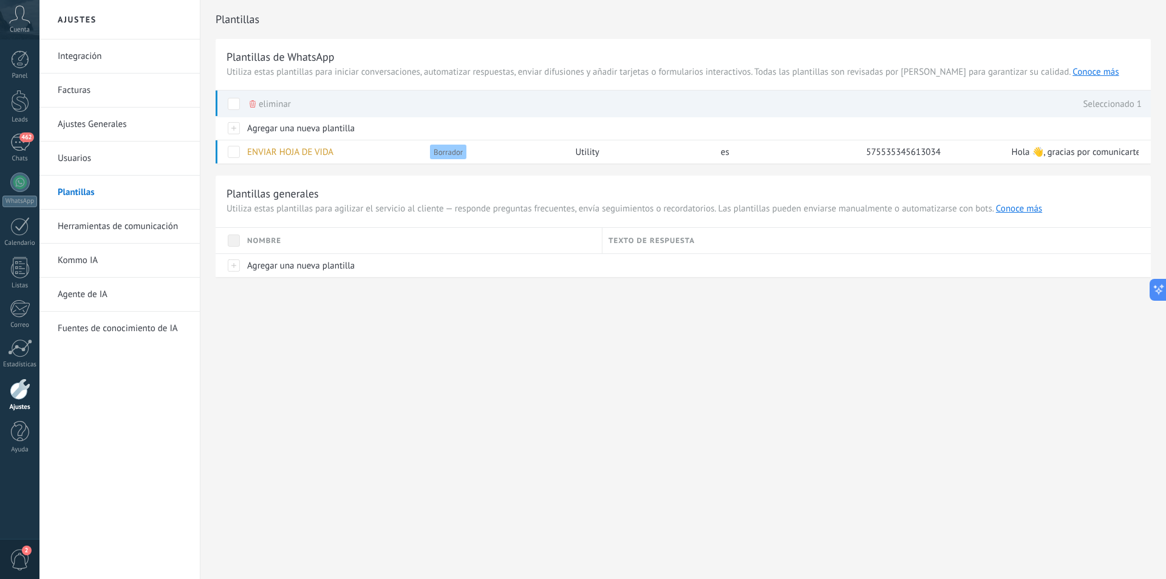
click at [455, 359] on div "Ajustes Integración Facturas Ajustes Generales Usuarios Plantillas Herramientas…" at bounding box center [602, 289] width 1126 height 579
click at [24, 183] on div at bounding box center [19, 181] width 19 height 19
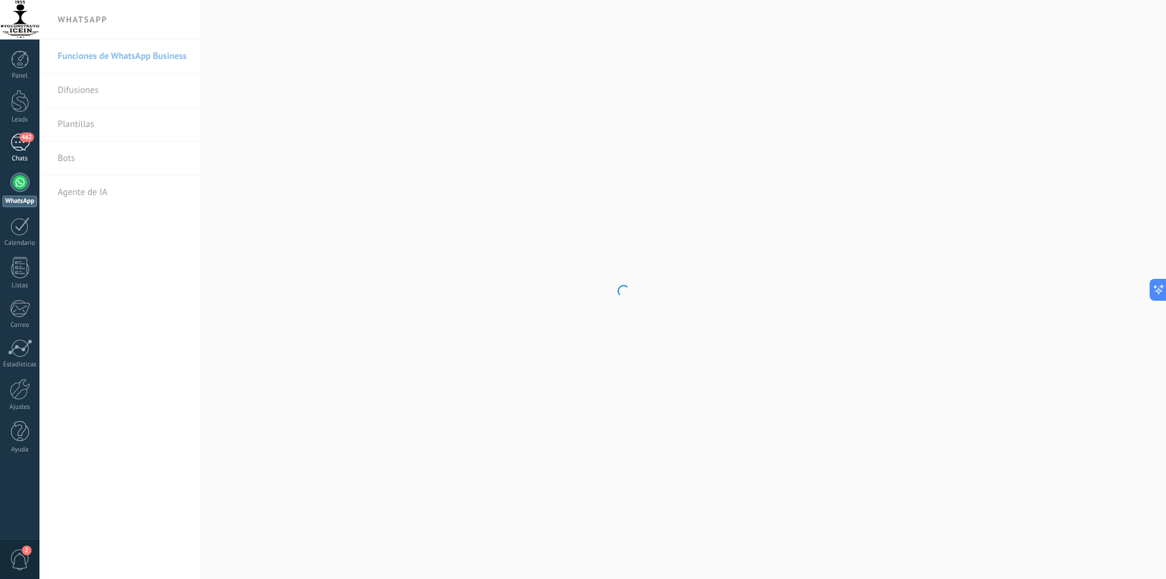
click at [27, 137] on span "462" at bounding box center [26, 137] width 14 height 10
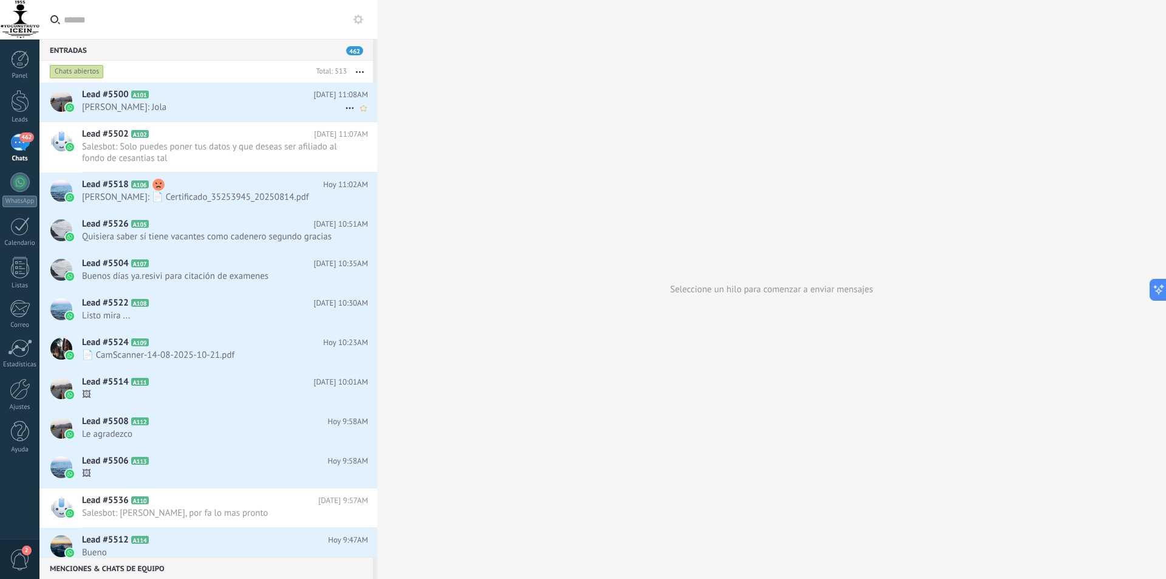
click at [185, 103] on span "Andrea B: Jola" at bounding box center [213, 107] width 263 height 12
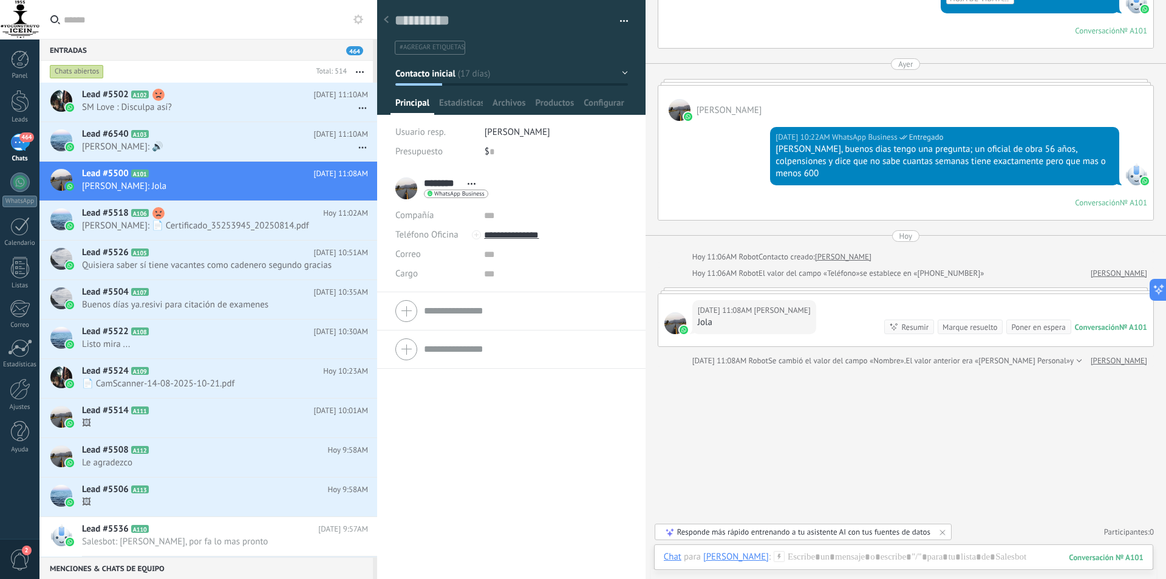
scroll to position [2871, 0]
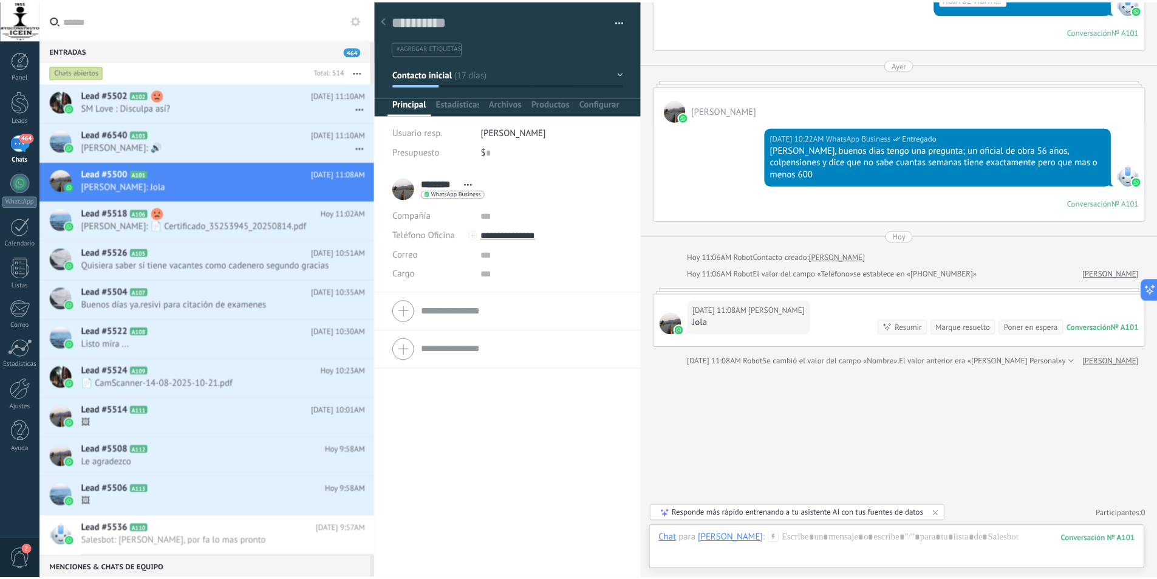
scroll to position [3053, 0]
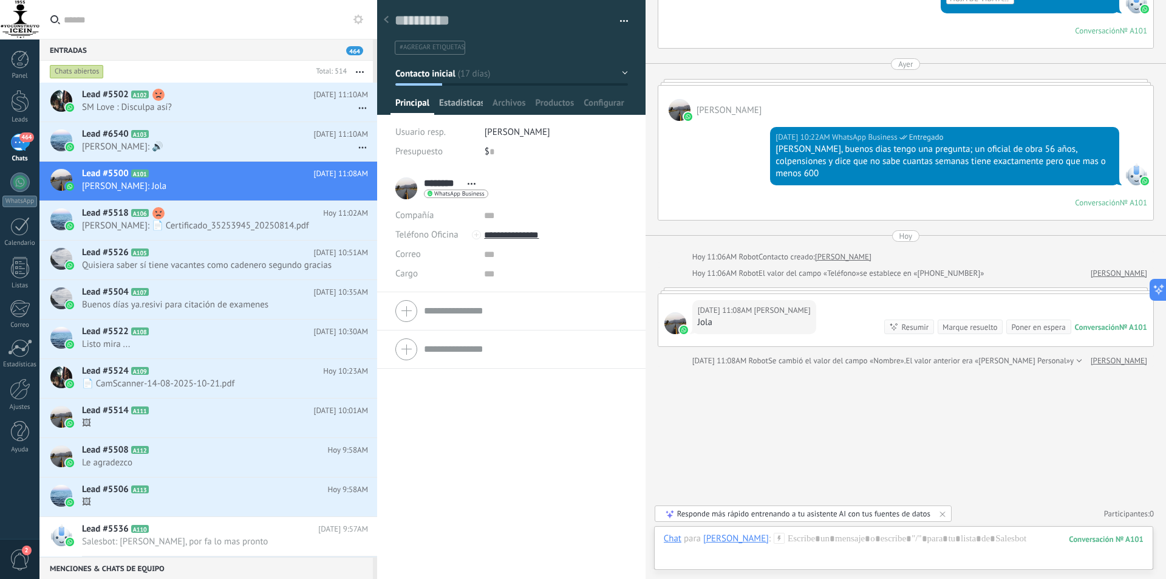
click at [454, 104] on span "Estadísticas" at bounding box center [461, 106] width 44 height 18
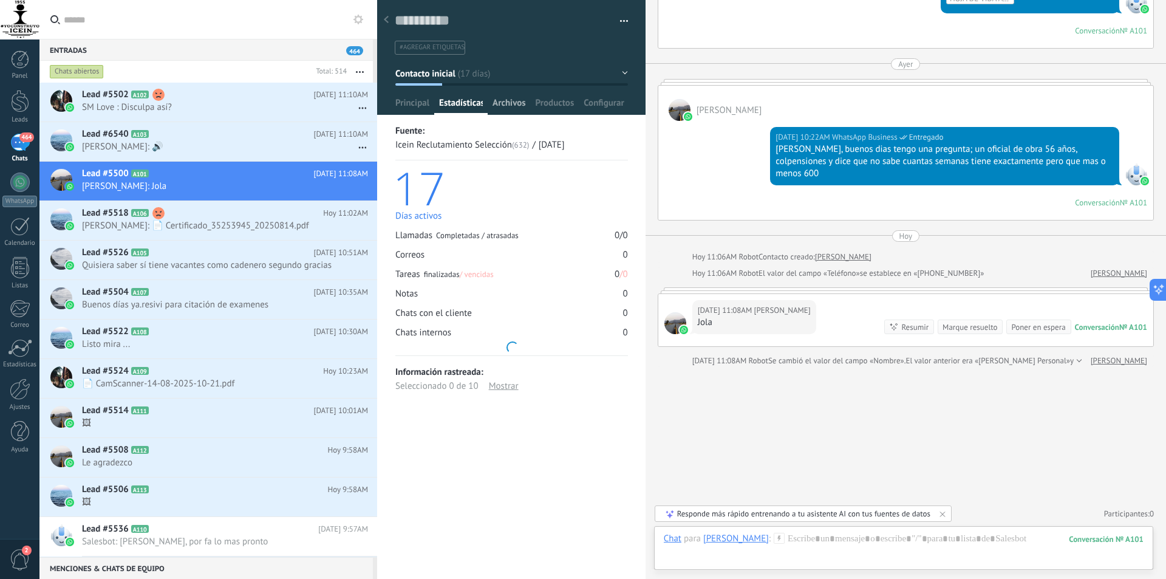
click at [503, 98] on span "Archivos" at bounding box center [508, 106] width 33 height 18
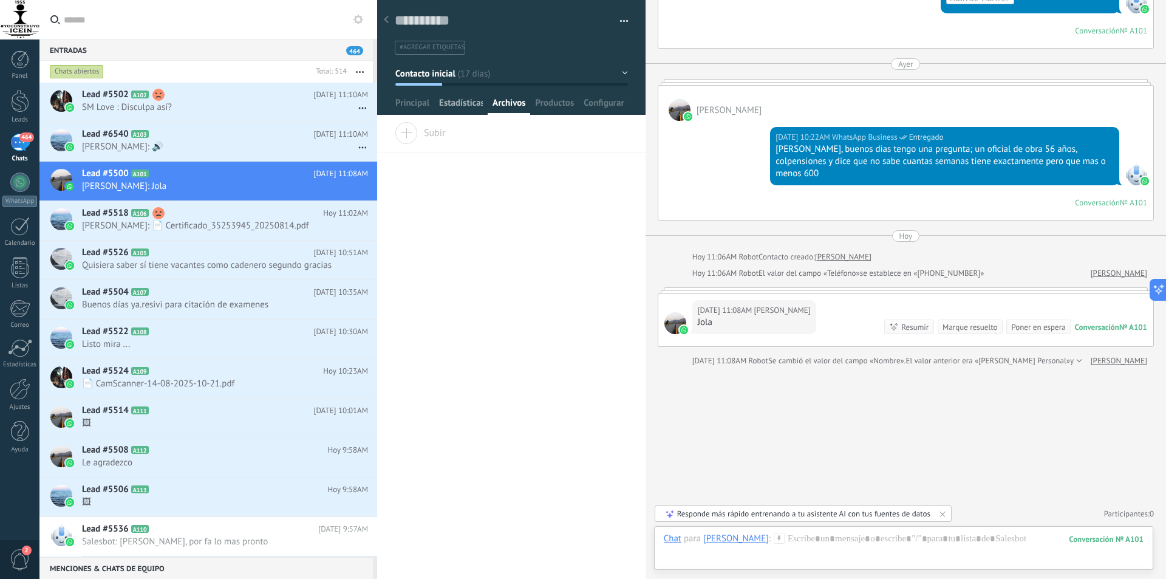
click at [461, 100] on span "Estadísticas" at bounding box center [461, 106] width 44 height 18
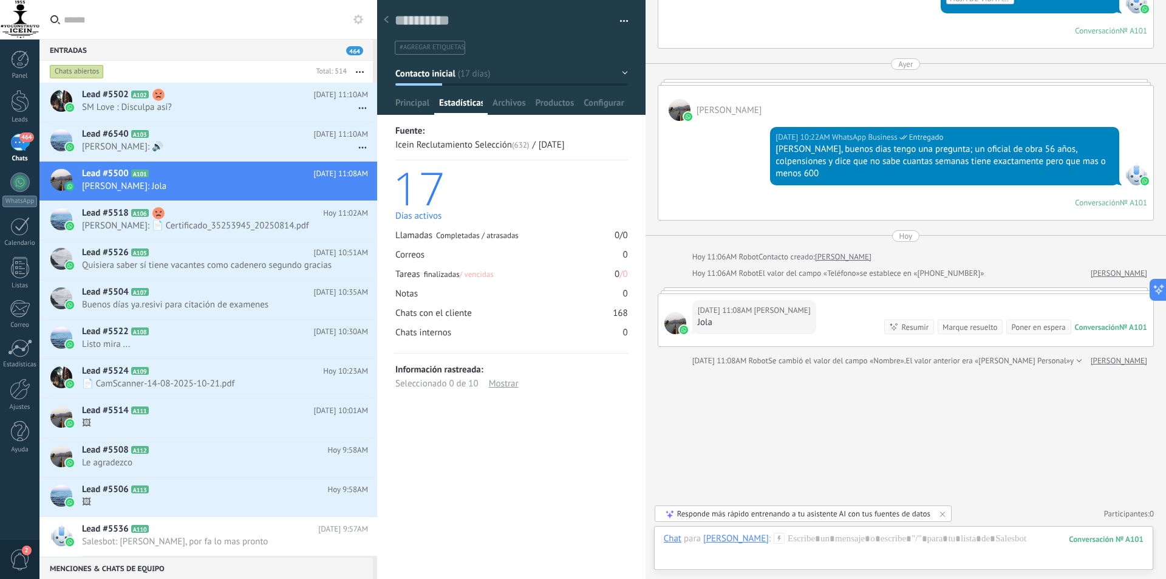
click at [536, 95] on div at bounding box center [511, 53] width 269 height 123
click at [548, 101] on span "Productos" at bounding box center [555, 106] width 39 height 18
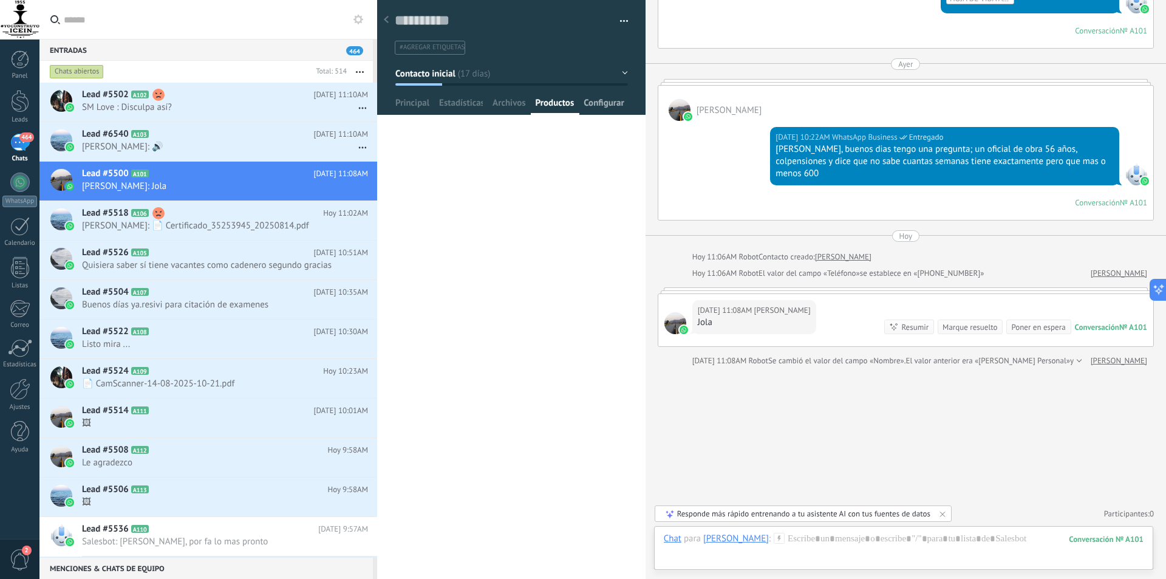
click at [604, 99] on span "Configurar" at bounding box center [603, 106] width 40 height 18
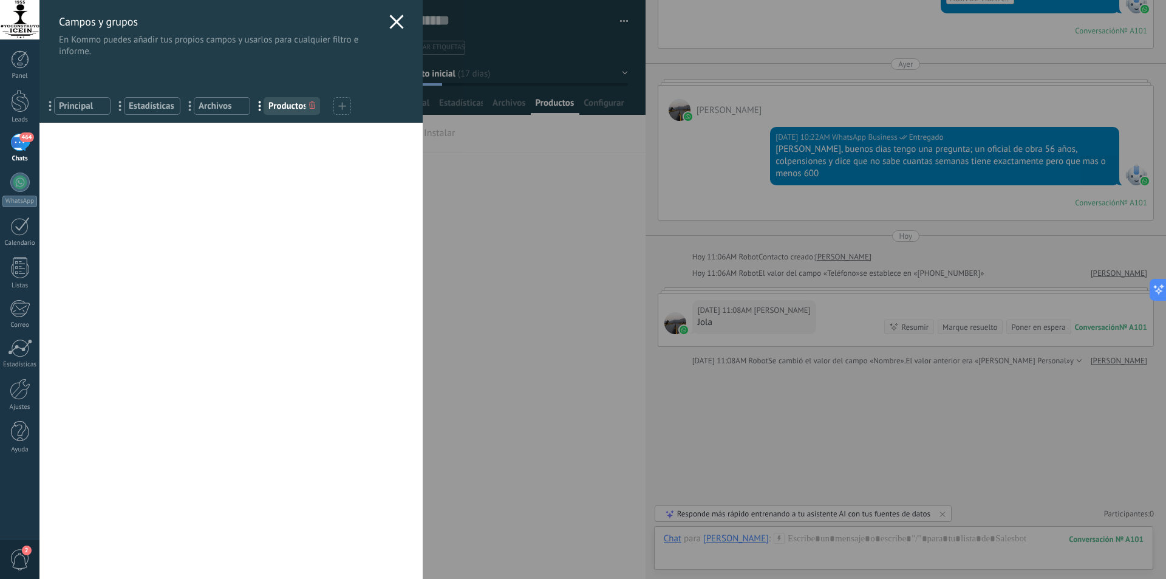
click at [398, 18] on icon at bounding box center [396, 22] width 15 height 15
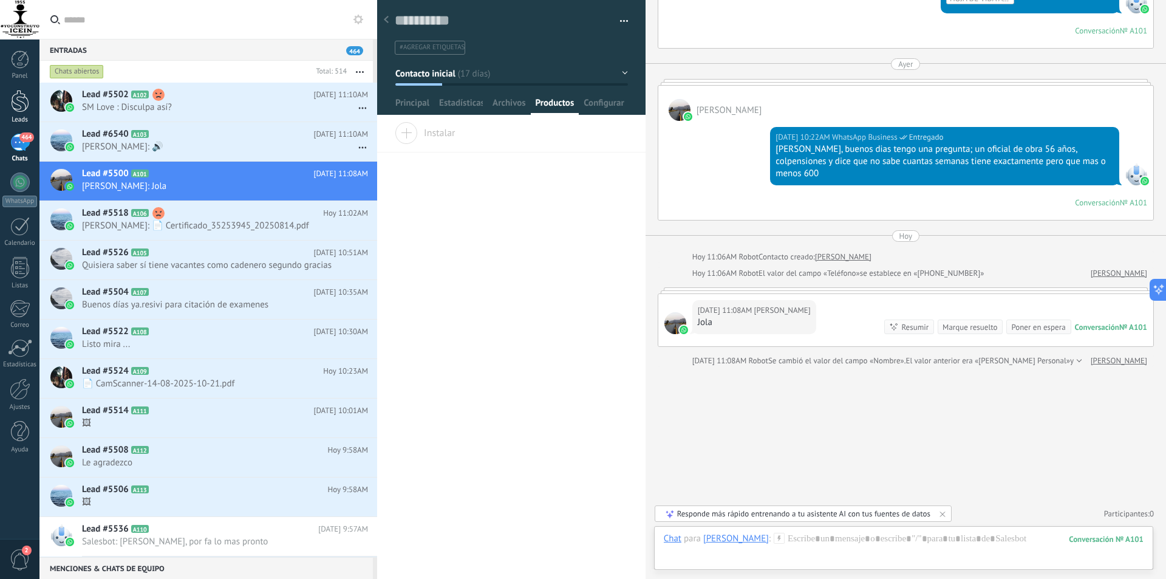
click at [21, 94] on div at bounding box center [20, 101] width 18 height 22
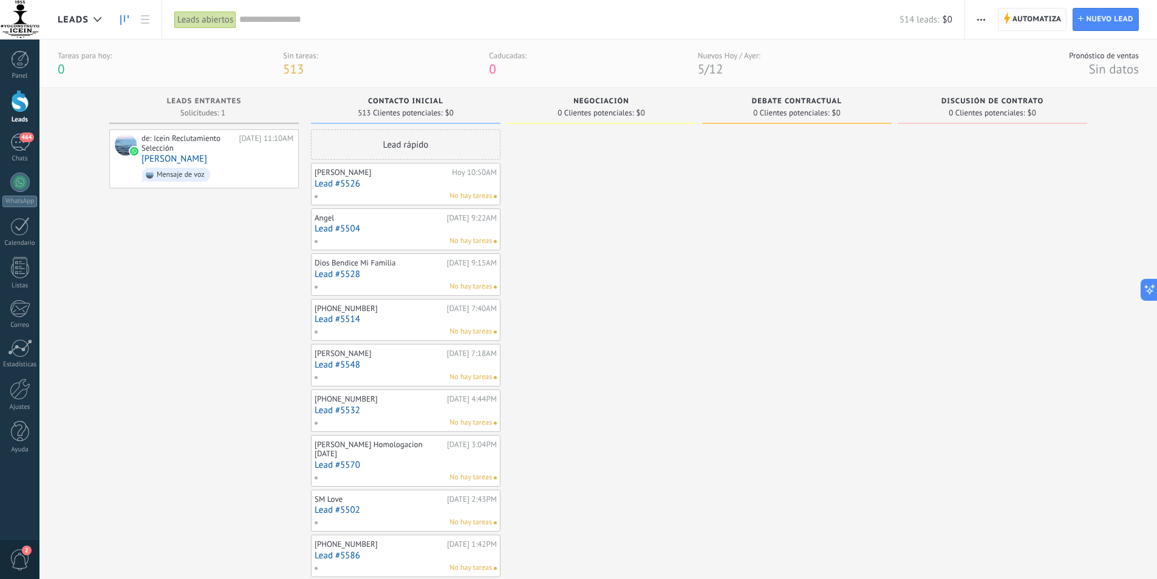
click at [1036, 19] on span "Automatiza" at bounding box center [1036, 20] width 49 height 22
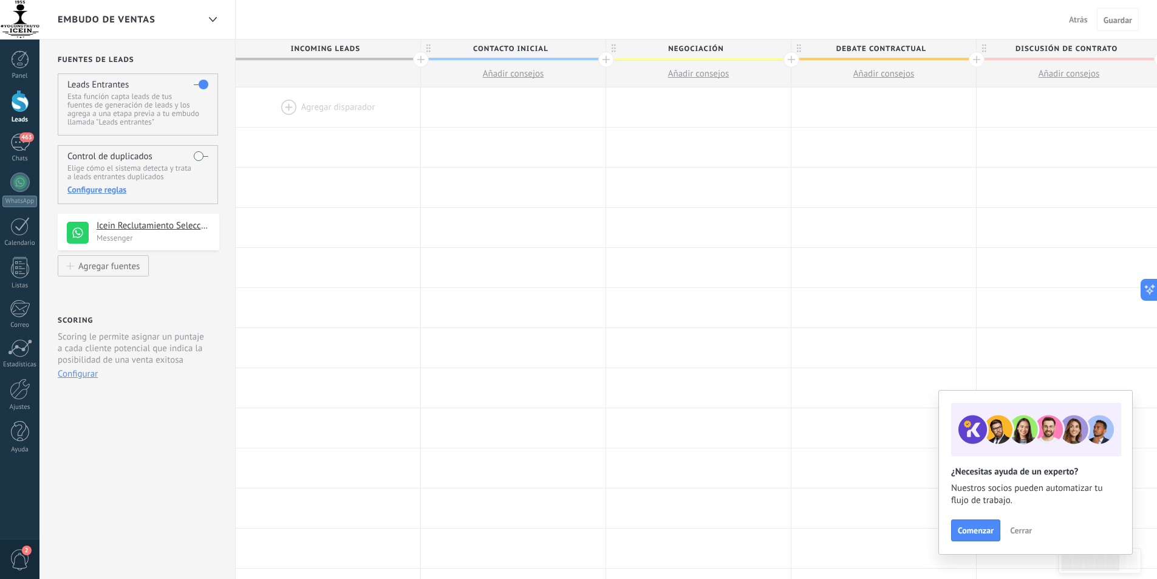
click at [35, 560] on div "2" at bounding box center [19, 559] width 39 height 40
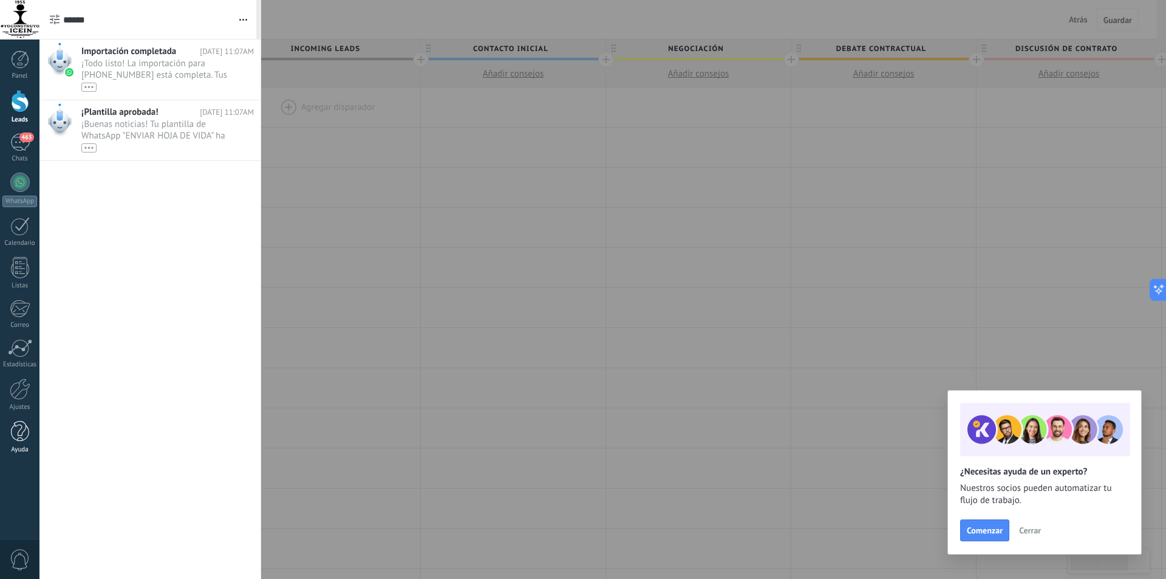
click at [16, 427] on div at bounding box center [20, 431] width 18 height 21
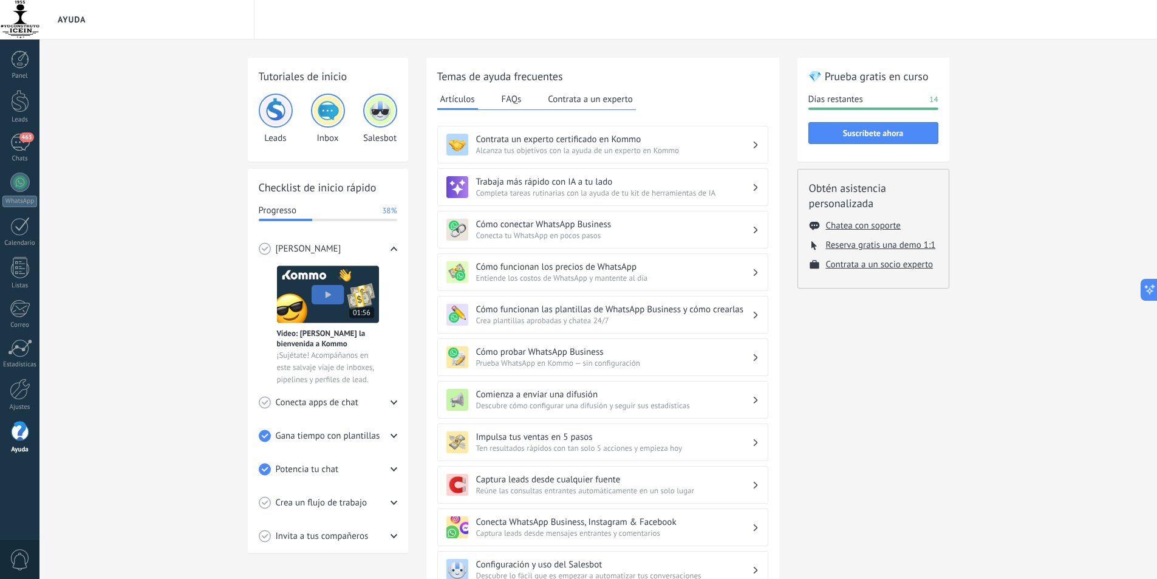
click at [36, 15] on div at bounding box center [19, 19] width 39 height 39
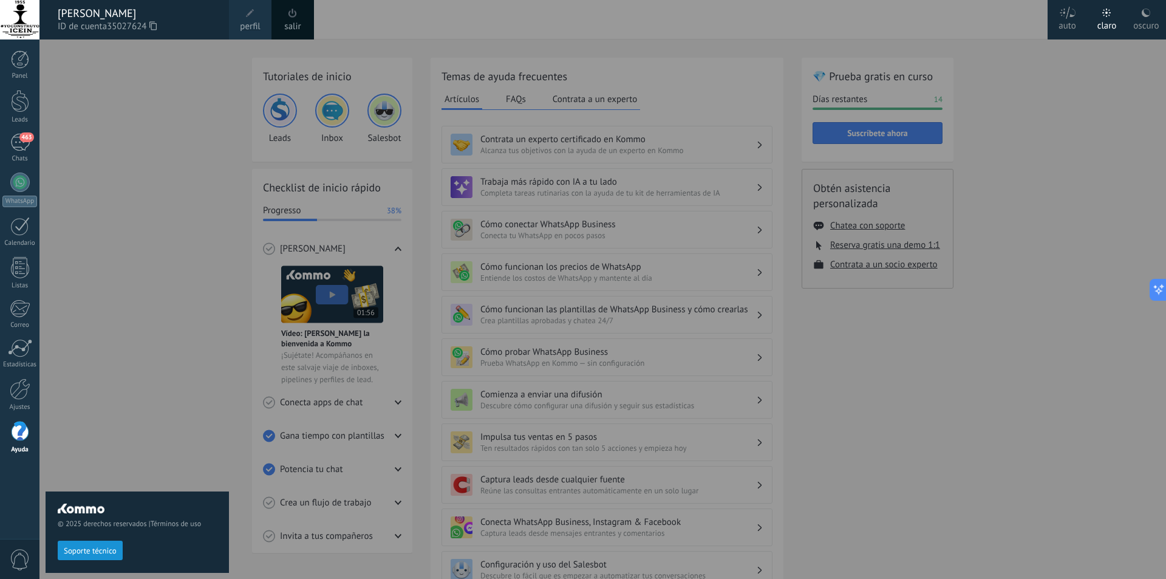
click at [296, 17] on span at bounding box center [292, 13] width 9 height 9
